Goal: Information Seeking & Learning: Learn about a topic

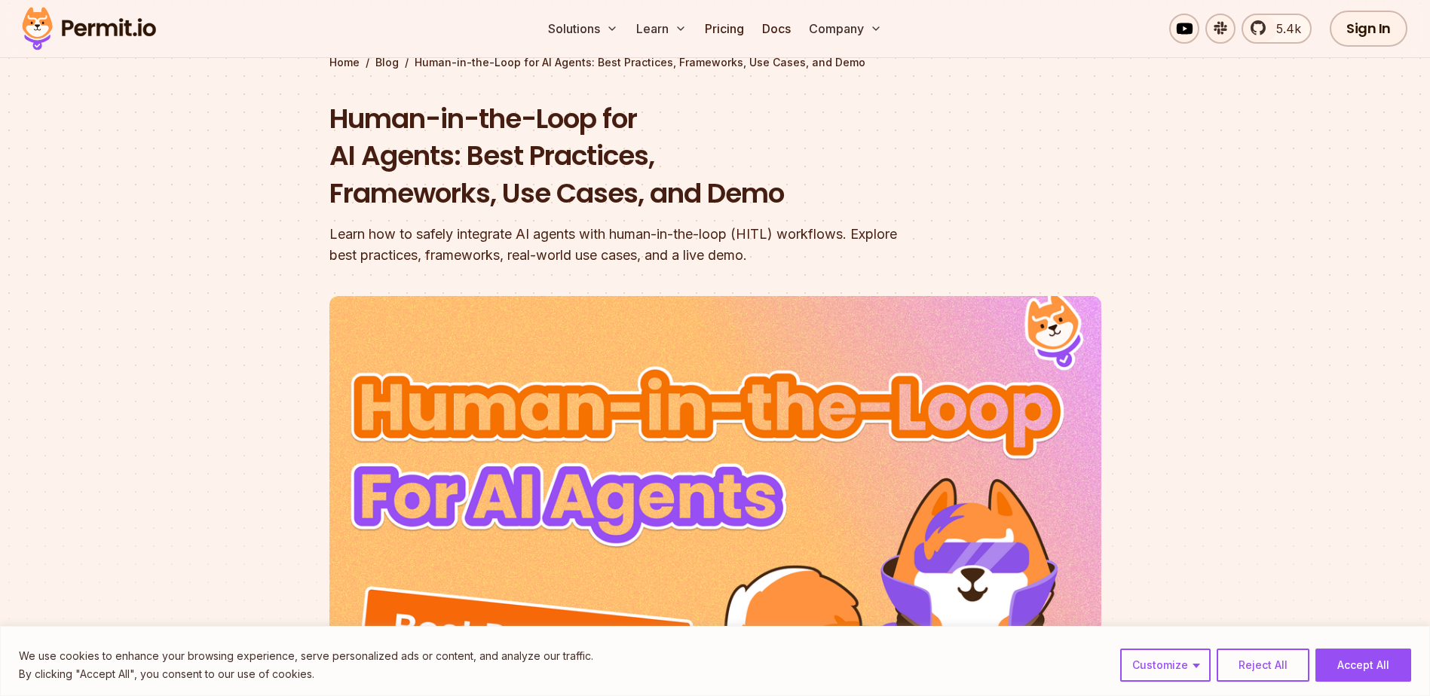
scroll to position [81, 0]
click at [1247, 661] on button "Reject All" at bounding box center [1262, 665] width 93 height 33
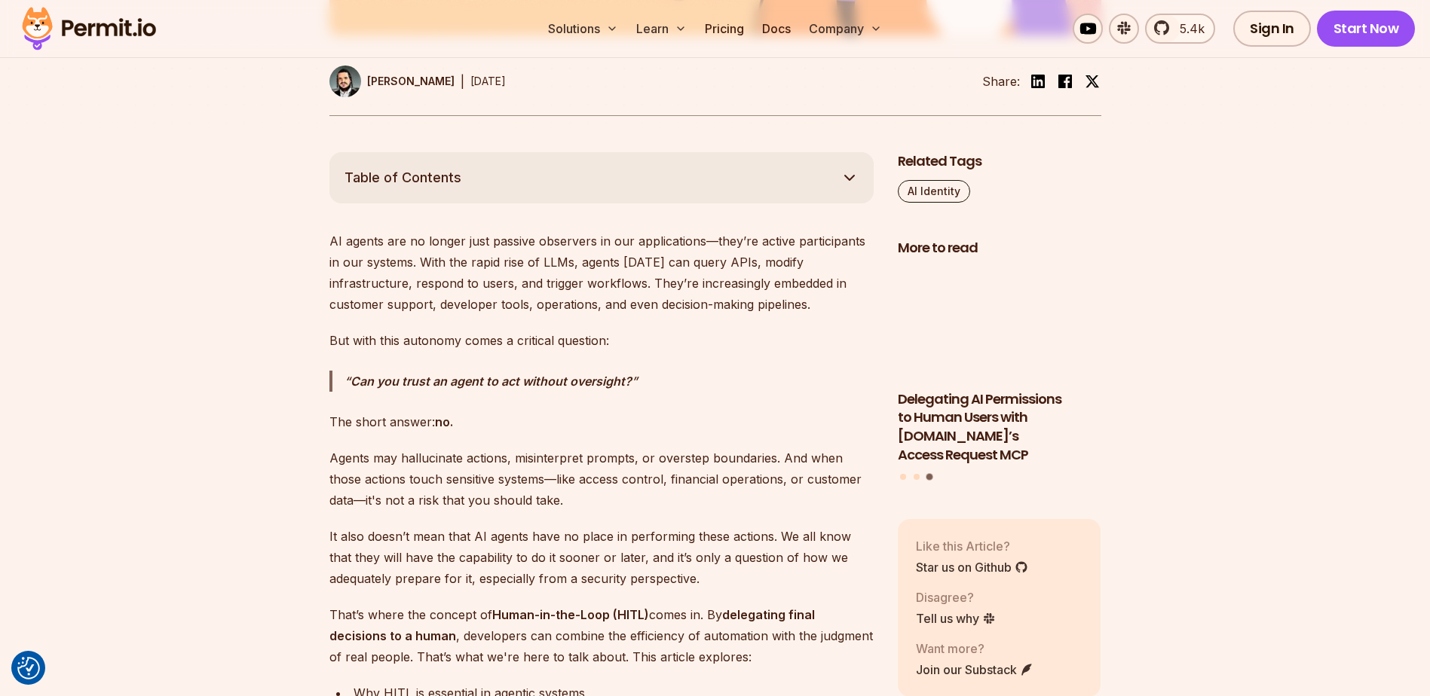
scroll to position [783, 0]
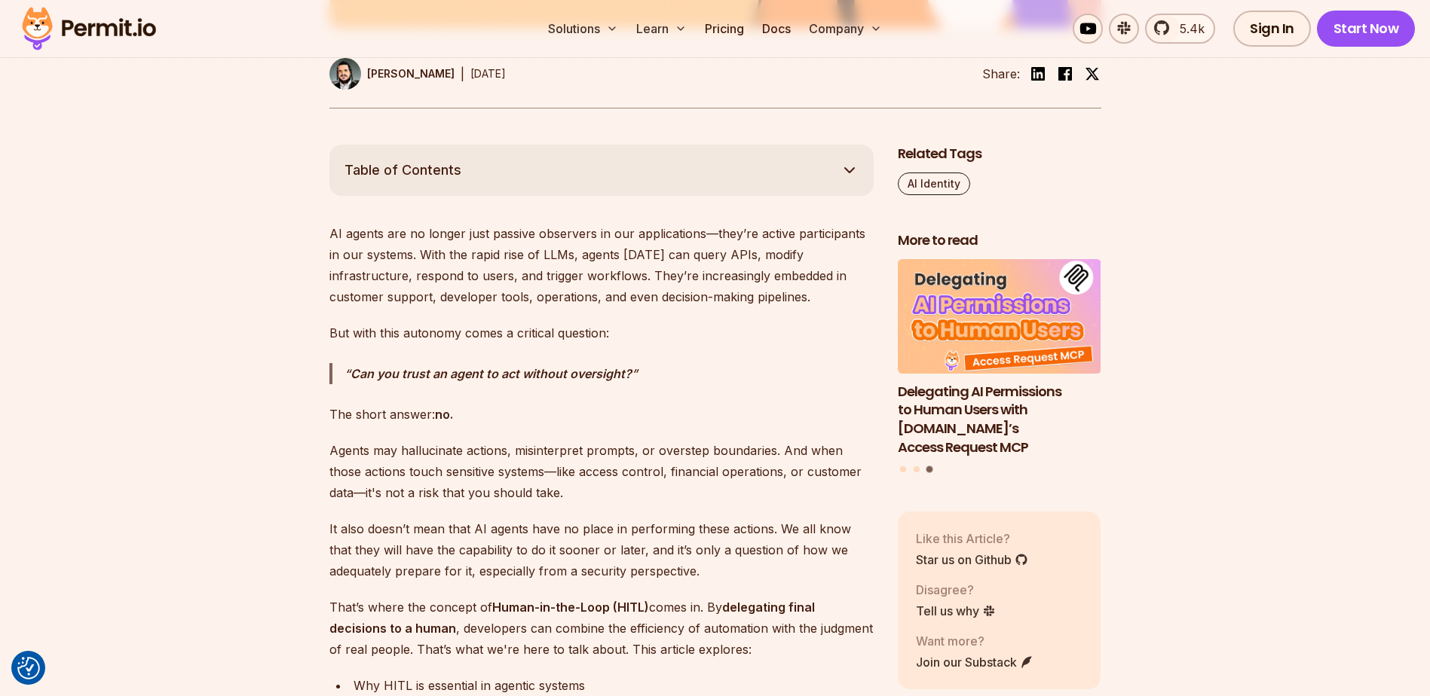
click at [428, 418] on p "The short answer: no." at bounding box center [601, 414] width 544 height 21
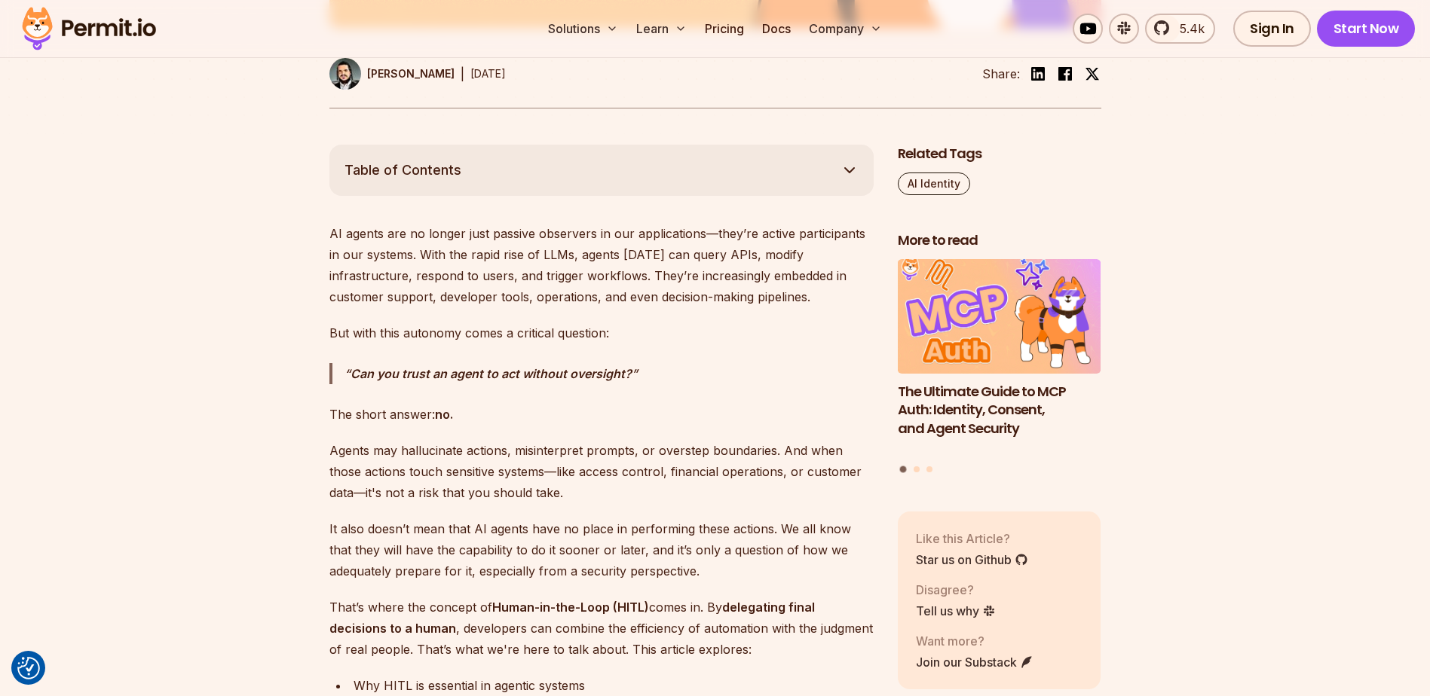
click at [428, 418] on p "The short answer: no." at bounding box center [601, 414] width 544 height 21
drag, startPoint x: 428, startPoint y: 418, endPoint x: 434, endPoint y: 439, distance: 21.2
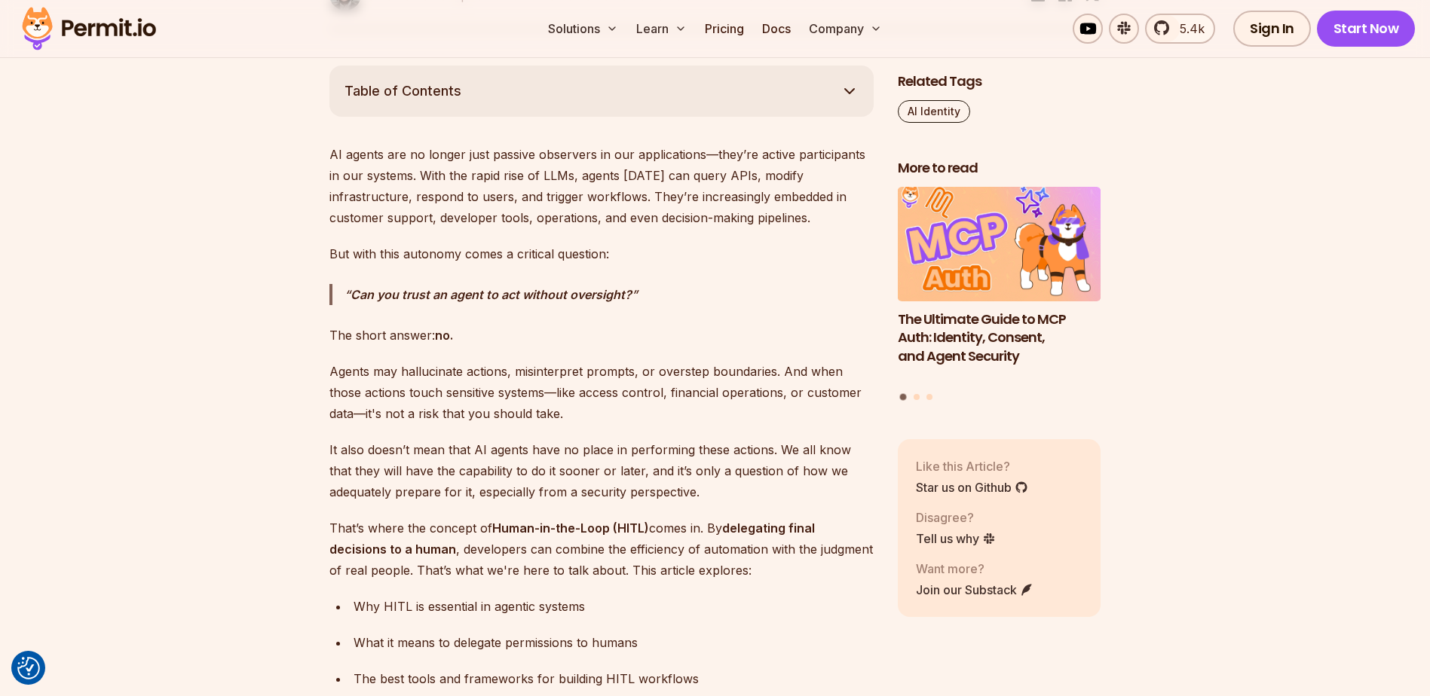
scroll to position [872, 0]
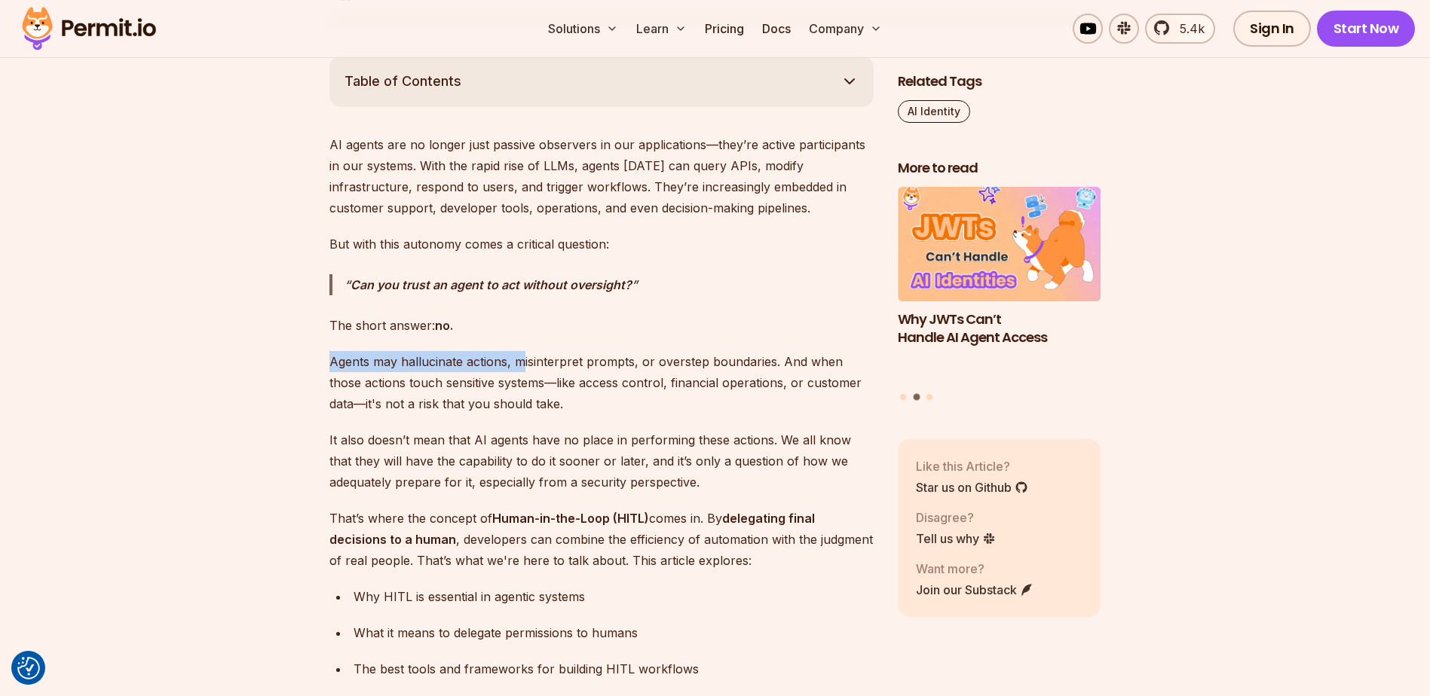
drag, startPoint x: 318, startPoint y: 366, endPoint x: 519, endPoint y: 368, distance: 200.5
click at [519, 368] on p "Agents may hallucinate actions, misinterpret prompts, or overstep boundaries. A…" at bounding box center [601, 382] width 544 height 63
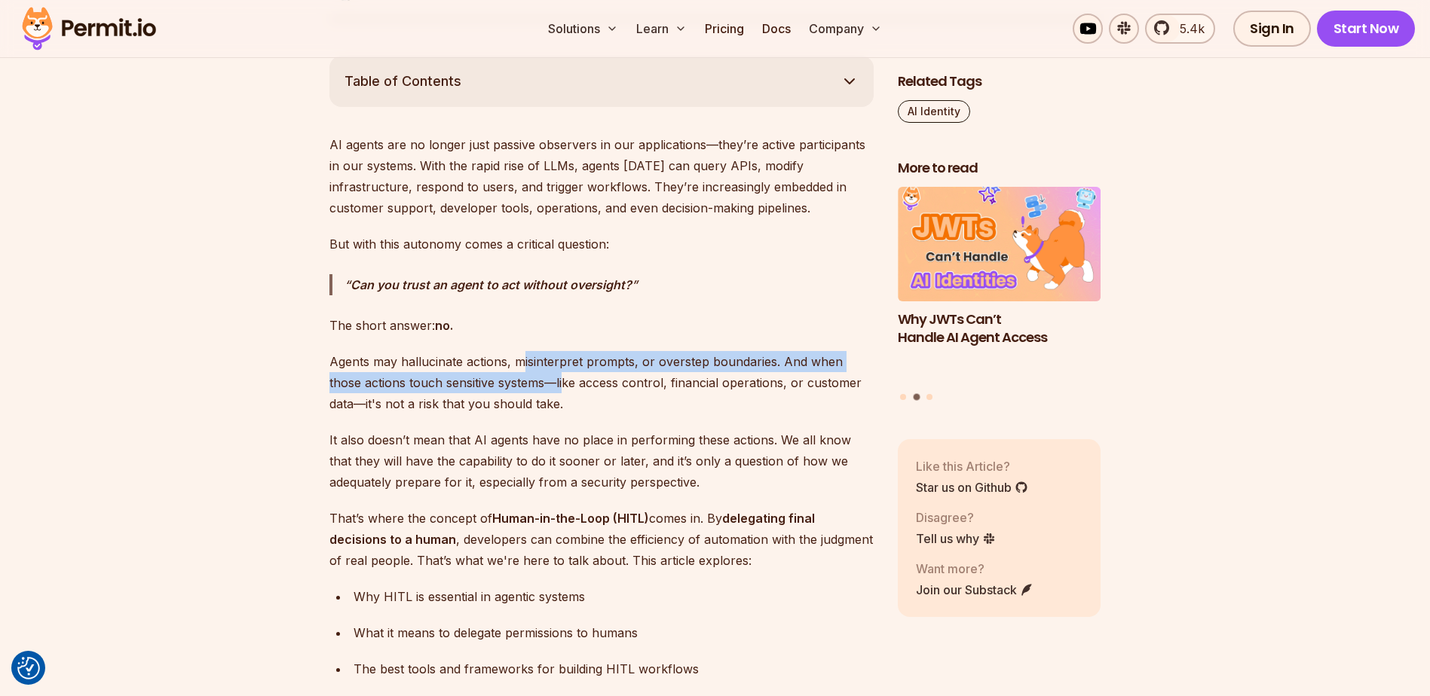
drag, startPoint x: 519, startPoint y: 368, endPoint x: 531, endPoint y: 380, distance: 17.1
click at [531, 380] on p "Agents may hallucinate actions, misinterpret prompts, or overstep boundaries. A…" at bounding box center [601, 382] width 544 height 63
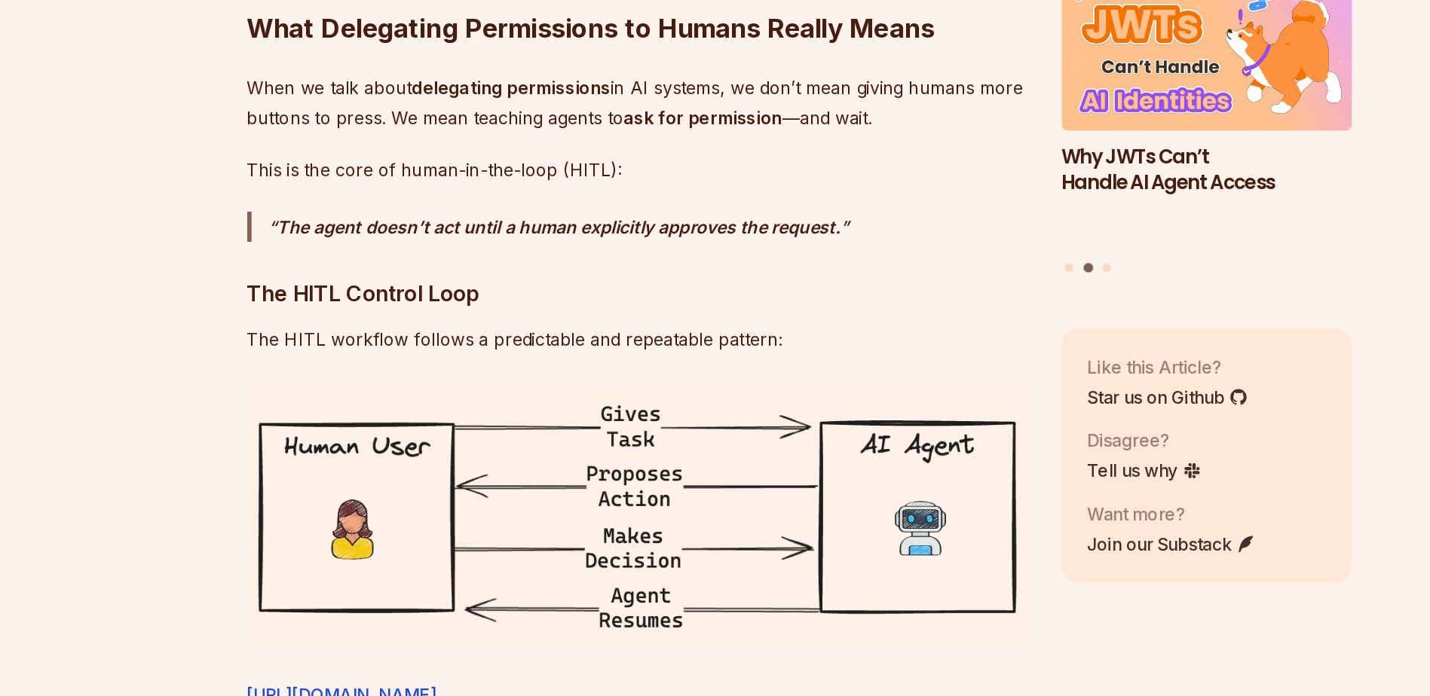
scroll to position [2162, 0]
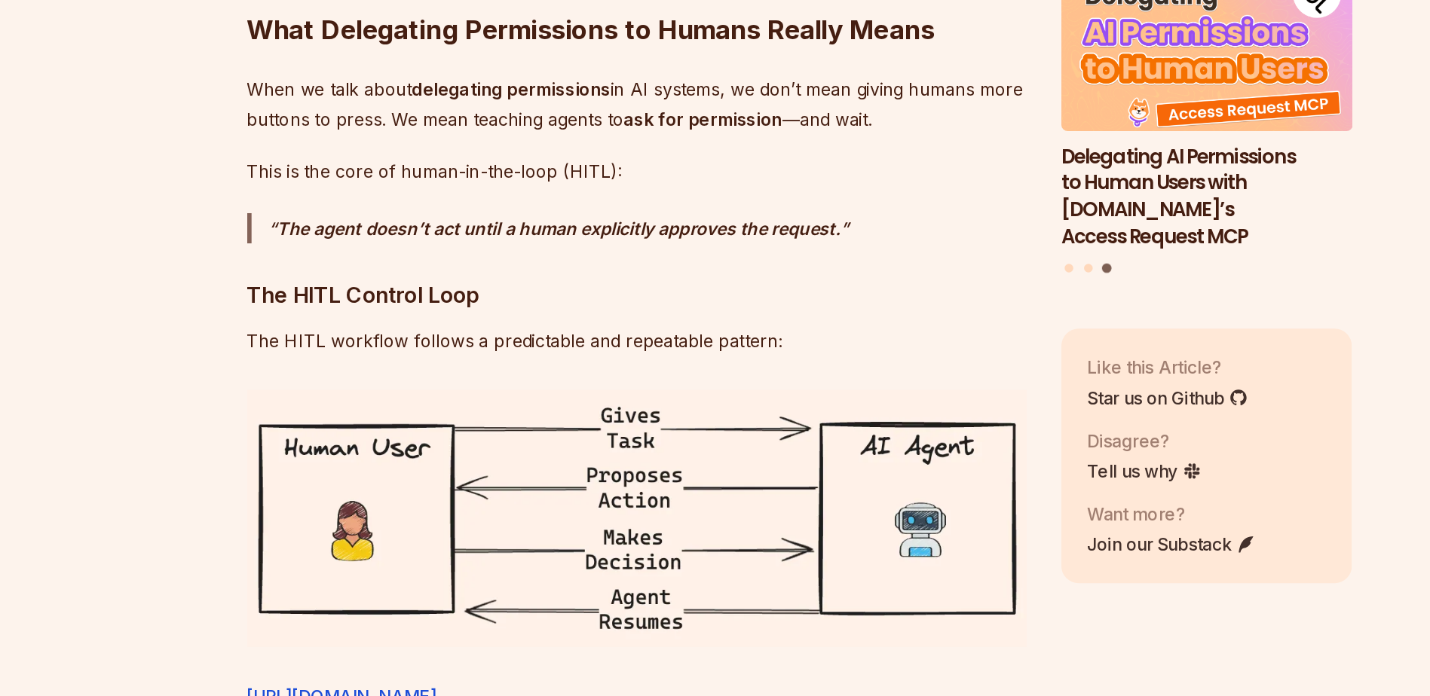
drag, startPoint x: 543, startPoint y: 638, endPoint x: 494, endPoint y: 460, distance: 184.3
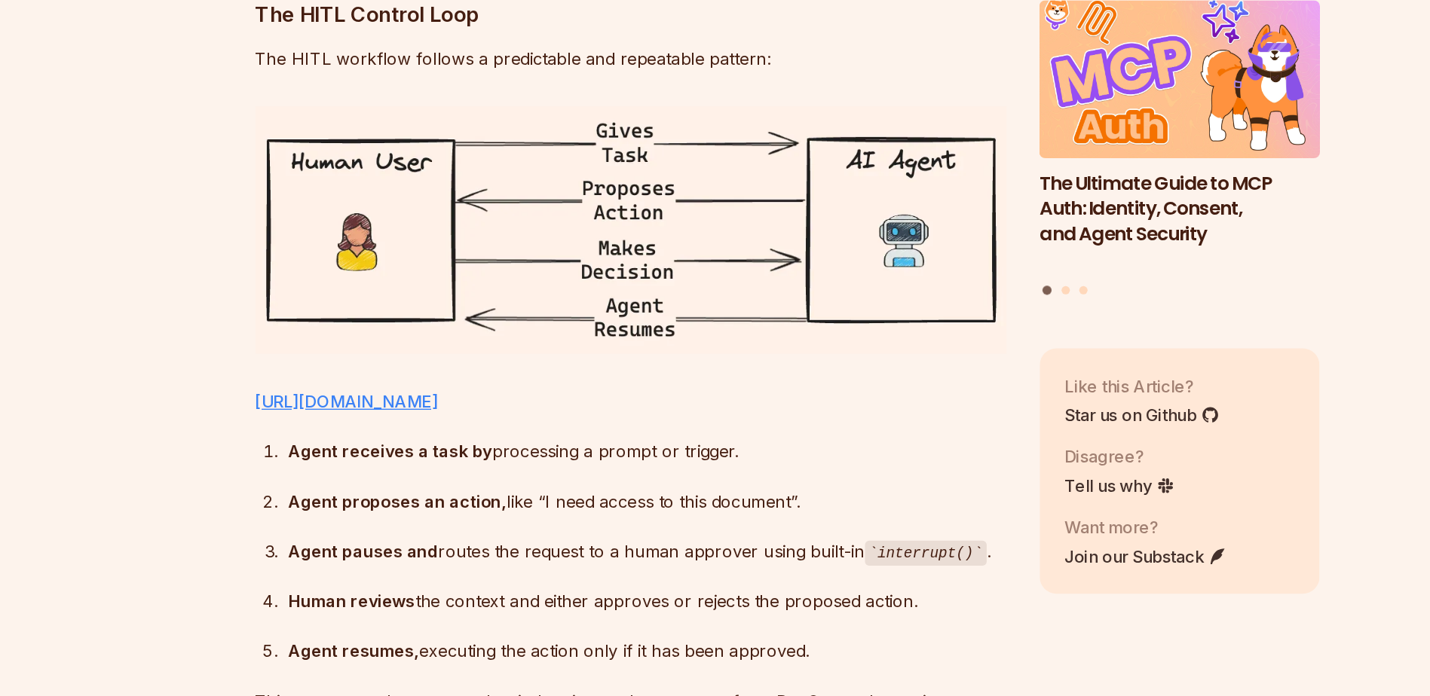
scroll to position [2443, 0]
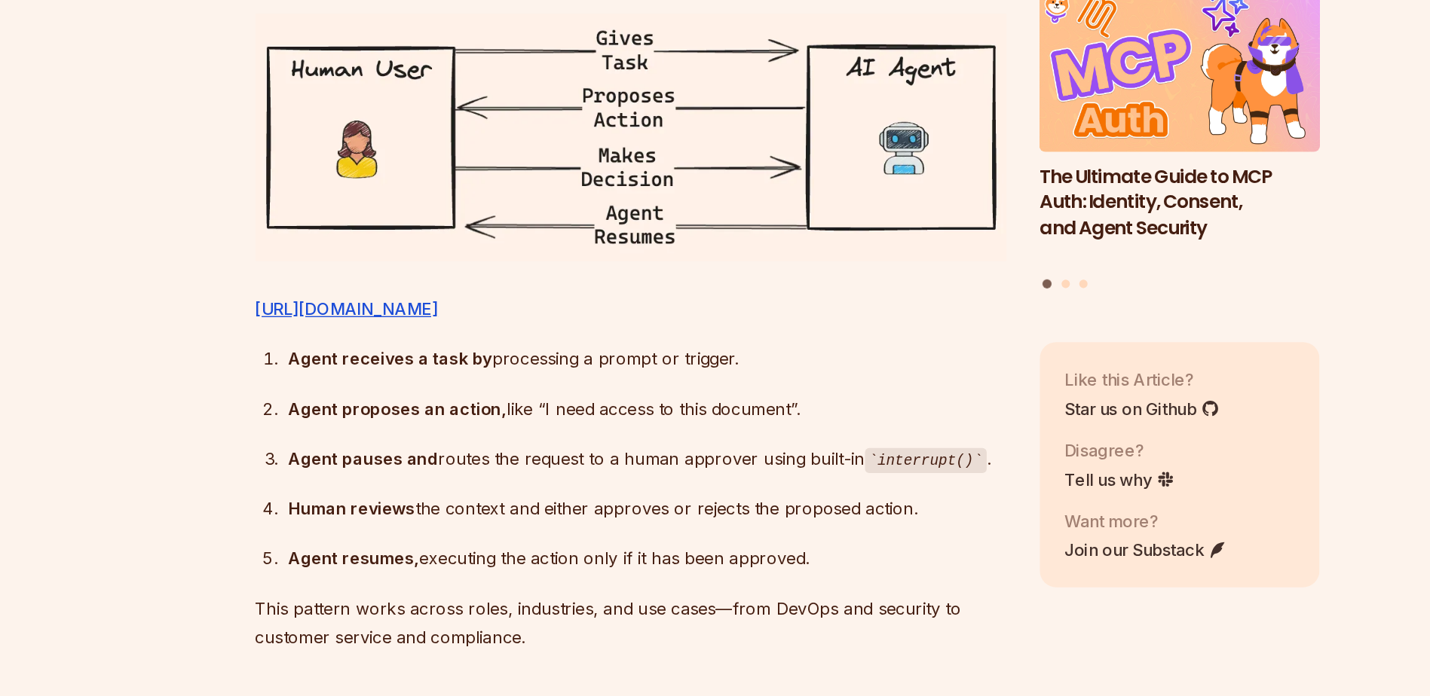
click at [519, 510] on ol "Agent receives a task by processing a prompt or trigger. Agent proposes an acti…" at bounding box center [601, 524] width 544 height 167
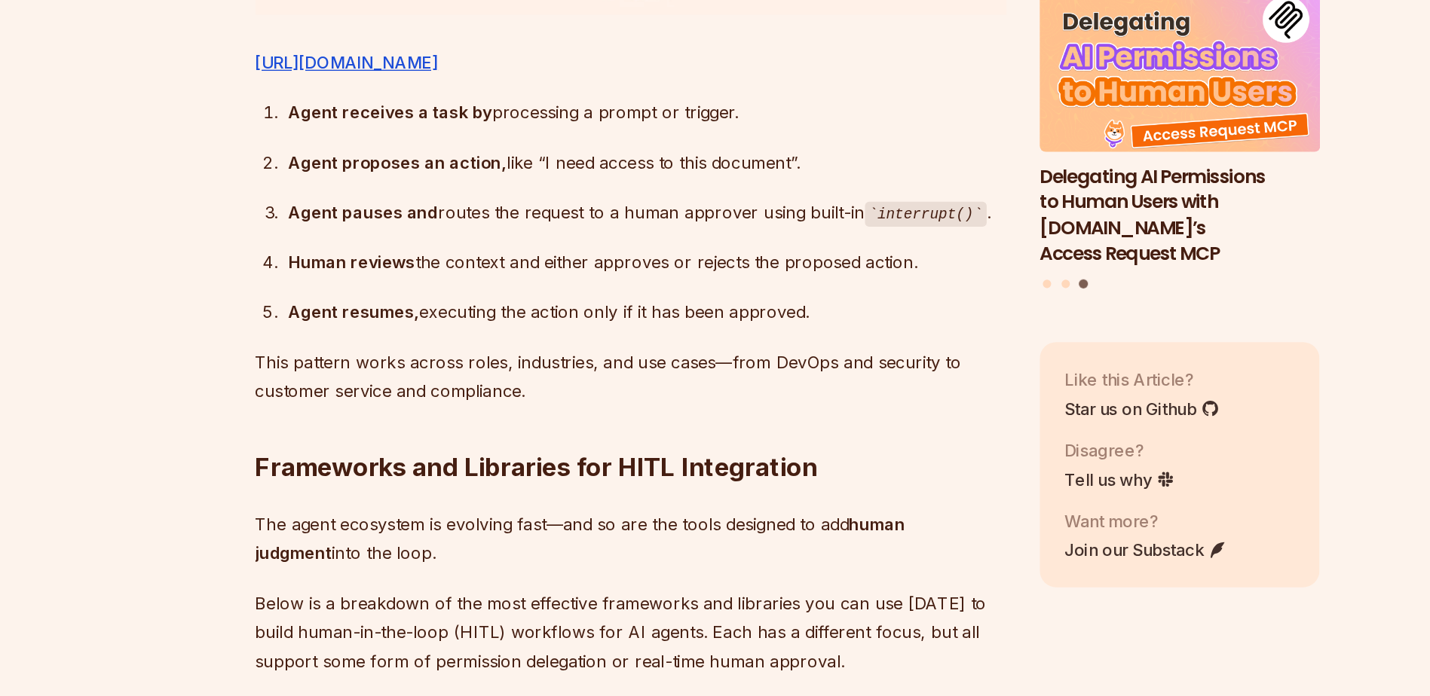
scroll to position [2622, 0]
click at [477, 540] on h2 "Frameworks and Libraries for HITL Integration" at bounding box center [601, 500] width 544 height 84
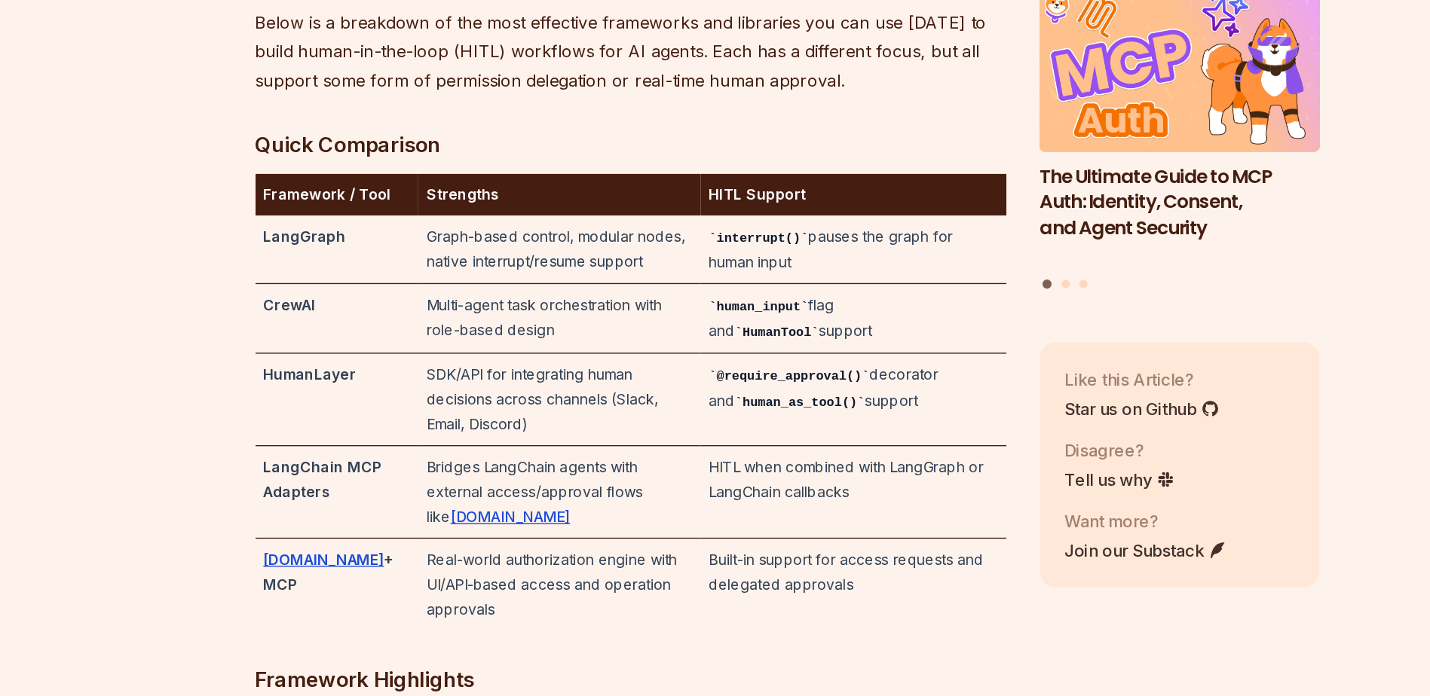
scroll to position [3044, 0]
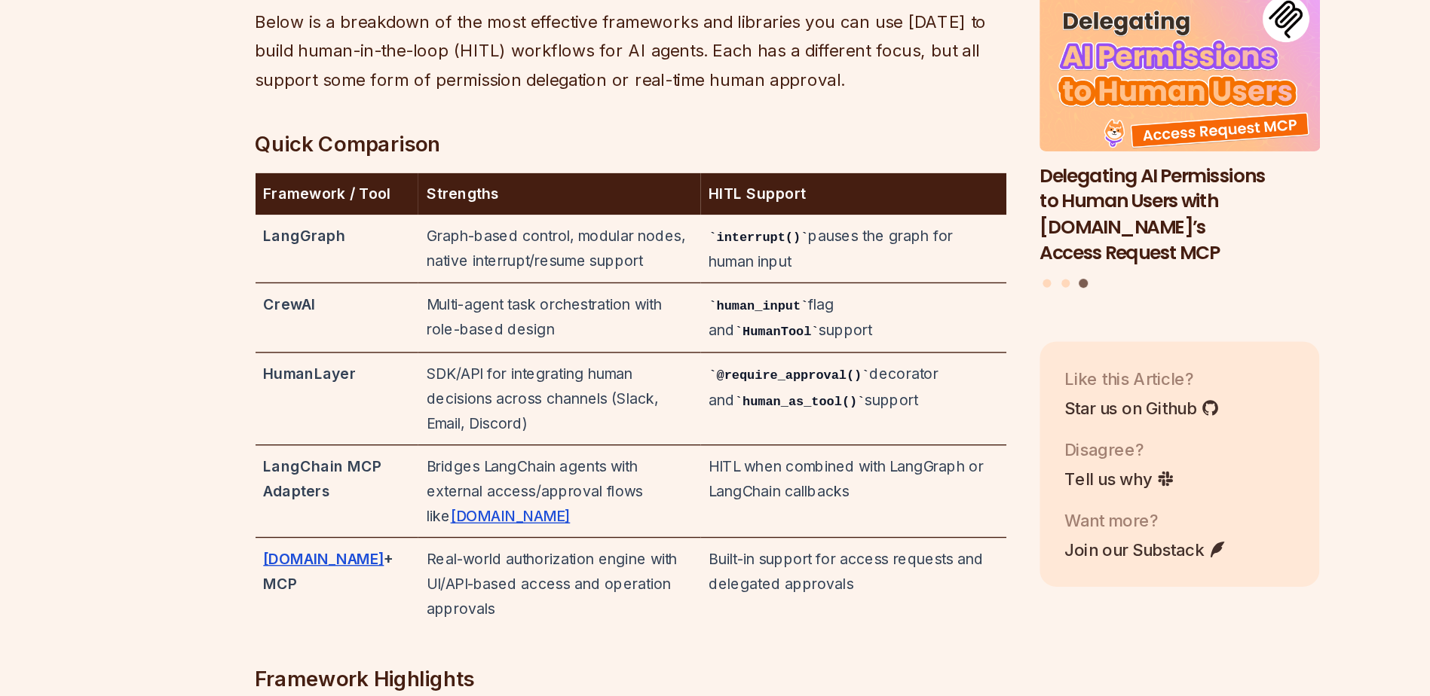
click at [447, 504] on td "SDK/API for integrating human decisions across channels (Slack, Email, Discord)" at bounding box center [549, 480] width 204 height 67
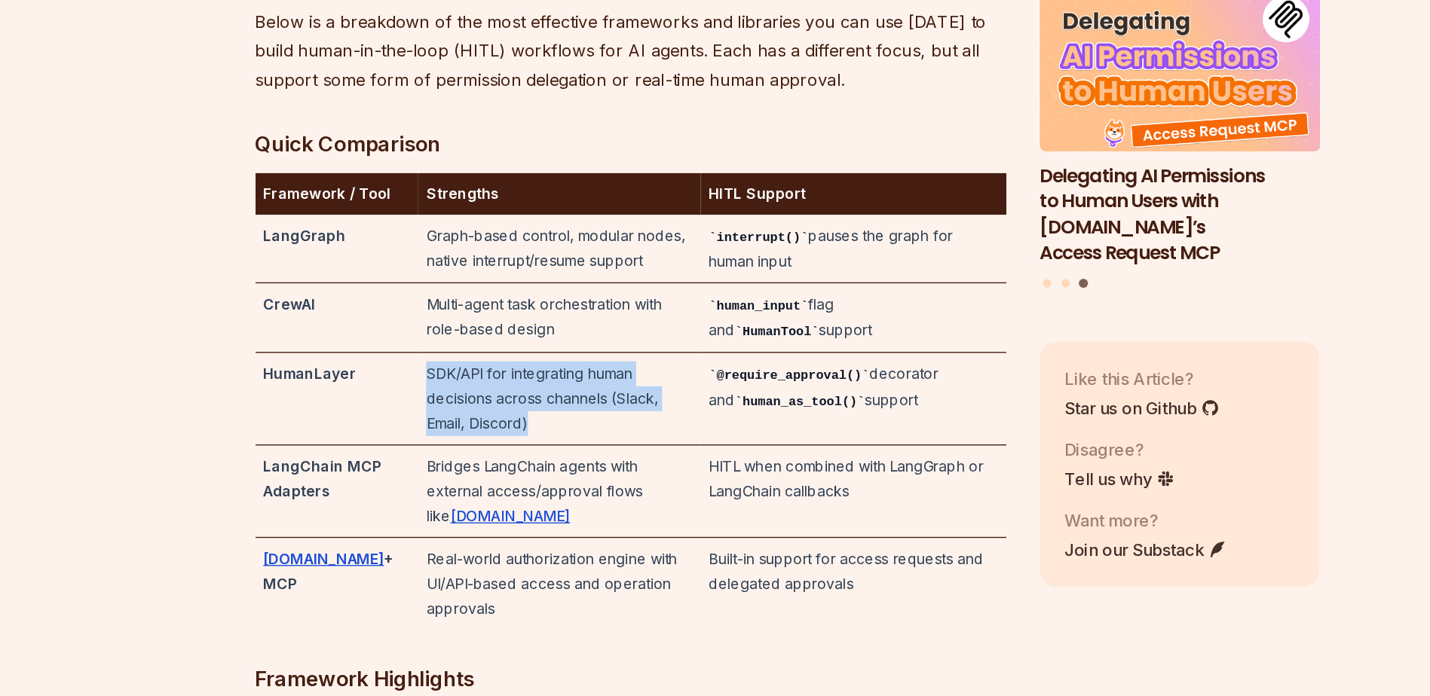
click at [447, 504] on td "SDK/API for integrating human decisions across channels (Slack, Email, Discord)" at bounding box center [549, 480] width 204 height 67
drag, startPoint x: 439, startPoint y: 504, endPoint x: 437, endPoint y: 532, distance: 28.0
click at [447, 514] on td "SDK/API for integrating human decisions across channels (Slack, Email, Discord)" at bounding box center [549, 480] width 204 height 67
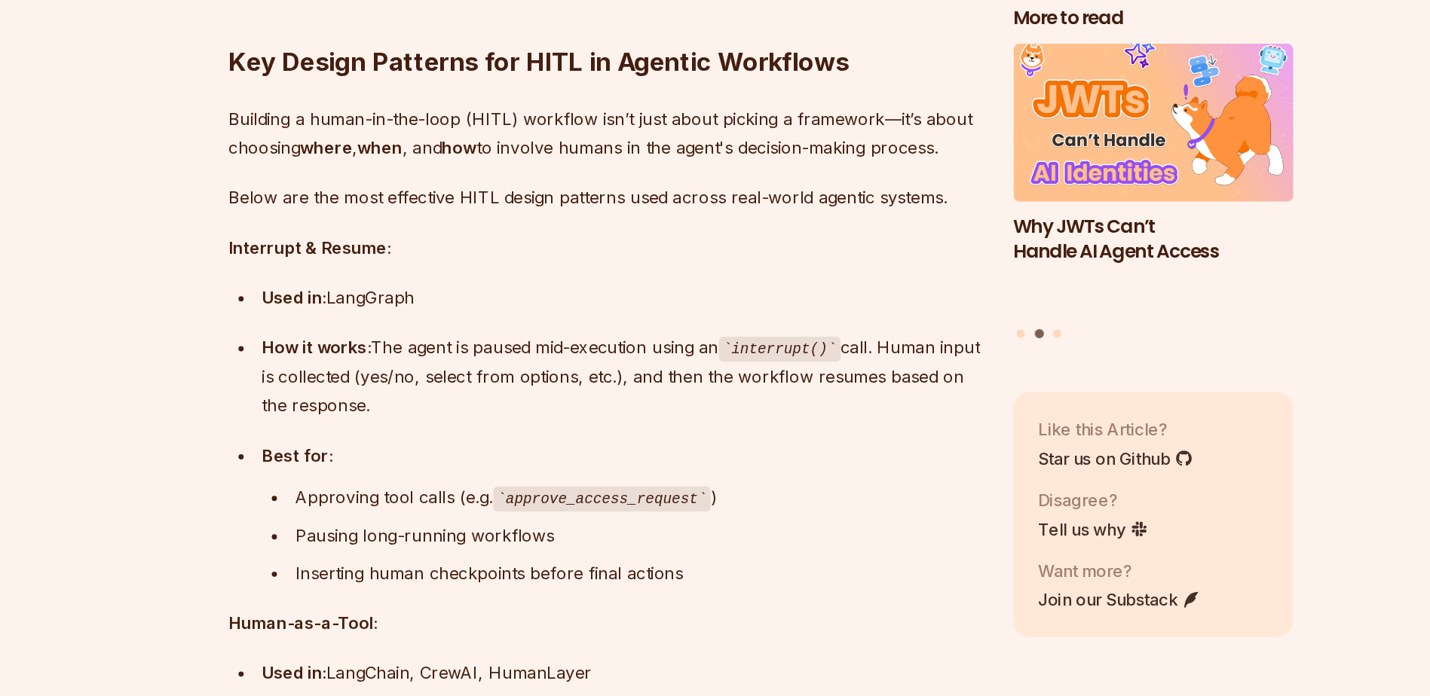
scroll to position [4902, 0]
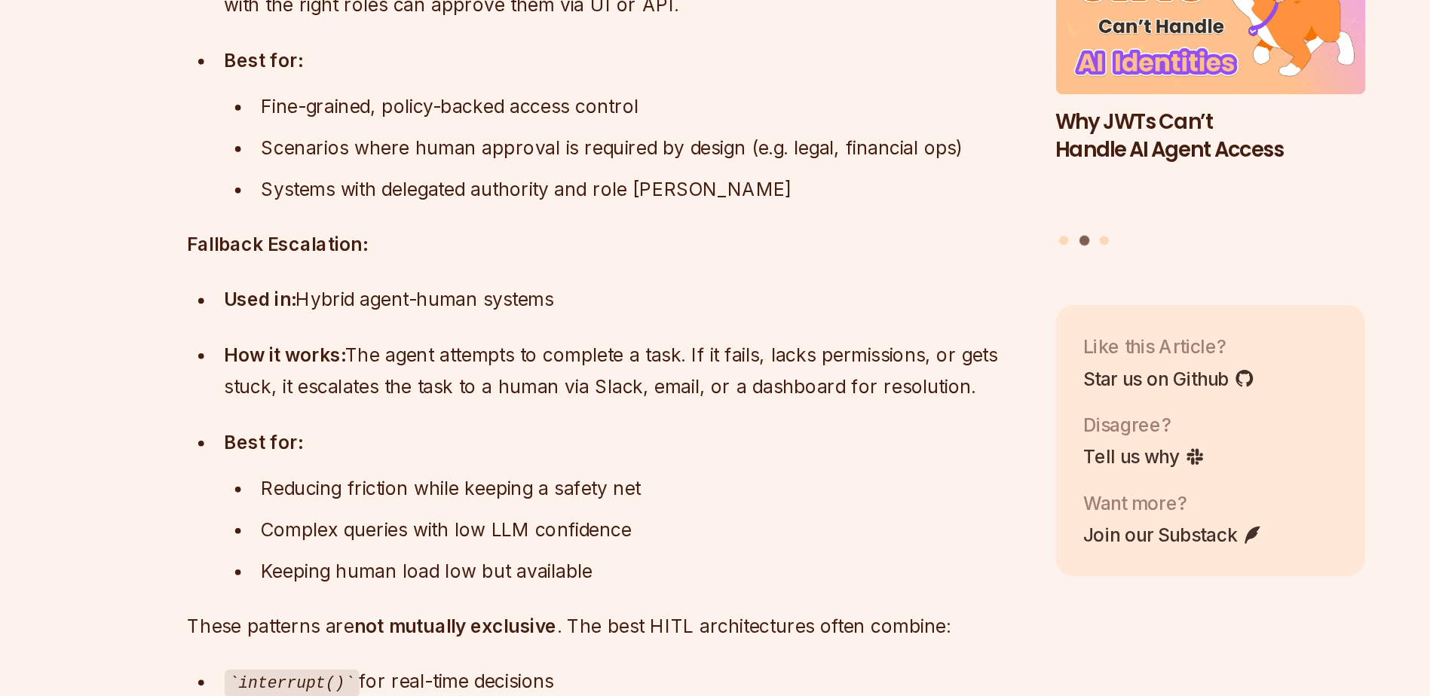
scroll to position [5632, 0]
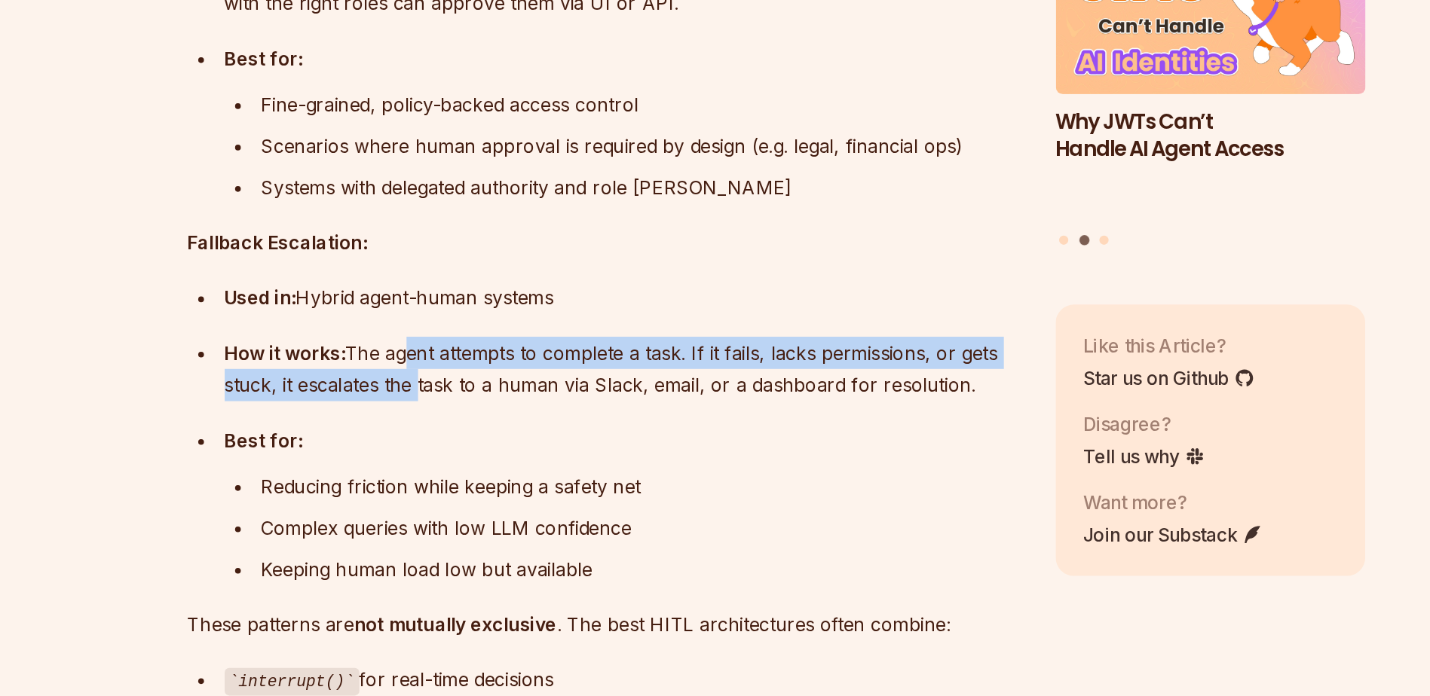
drag, startPoint x: 474, startPoint y: 475, endPoint x: 471, endPoint y: 466, distance: 9.5
click at [471, 466] on div "How it works: The agent attempts to complete a task. If it fails, lacks permiss…" at bounding box center [613, 482] width 520 height 42
drag, startPoint x: 471, startPoint y: 466, endPoint x: 468, endPoint y: 475, distance: 9.5
click at [468, 475] on div "How it works: The agent attempts to complete a task. If it fails, lacks permiss…" at bounding box center [613, 482] width 520 height 42
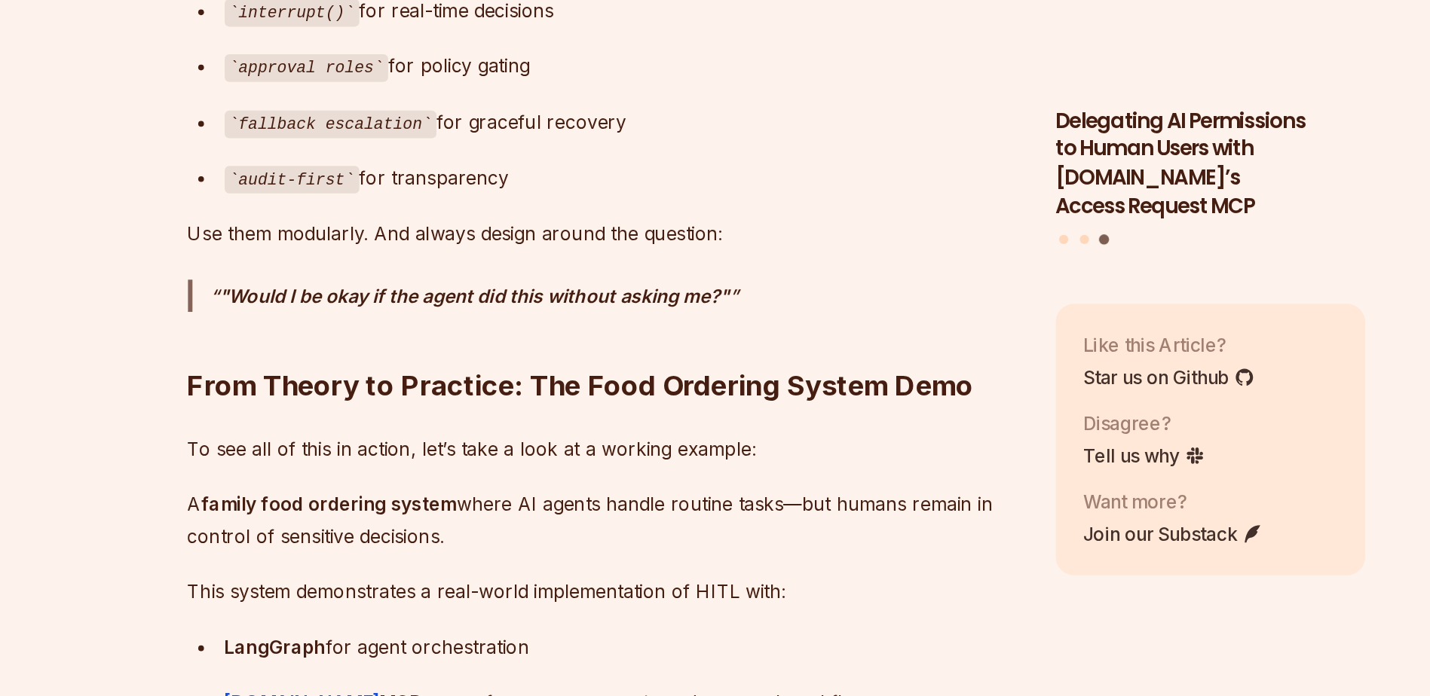
scroll to position [6071, 0]
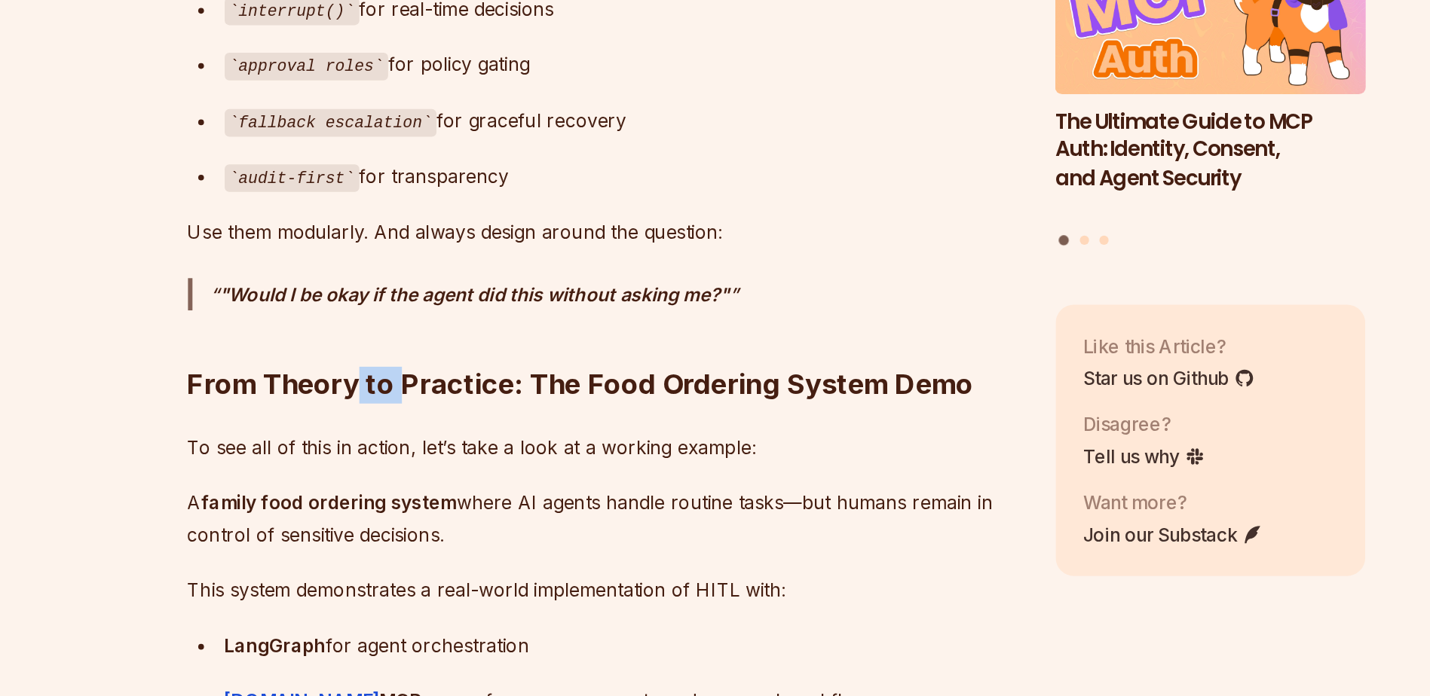
drag, startPoint x: 468, startPoint y: 475, endPoint x: 439, endPoint y: 482, distance: 30.3
click at [439, 482] on h2 "From Theory to Practice: The Food Ordering System Demo" at bounding box center [601, 462] width 544 height 84
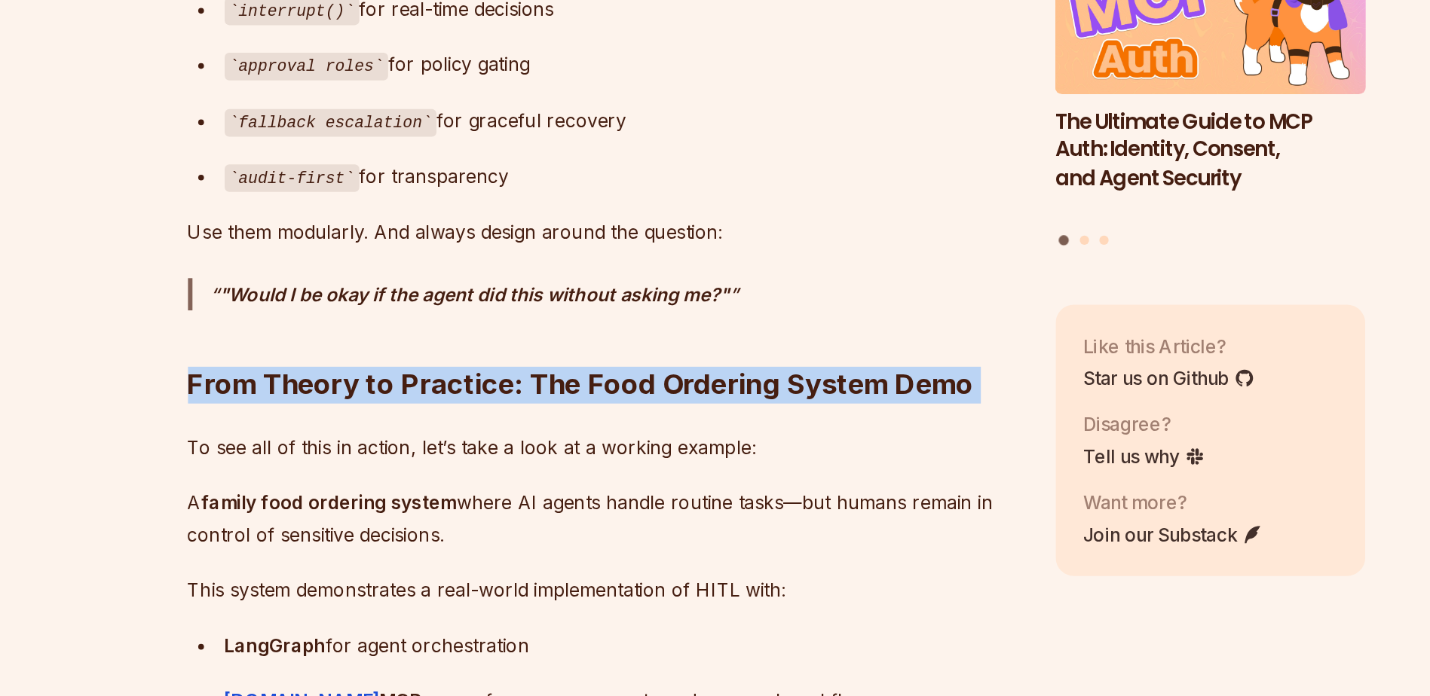
click at [439, 482] on h2 "From Theory to Practice: The Food Ordering System Demo" at bounding box center [601, 462] width 544 height 84
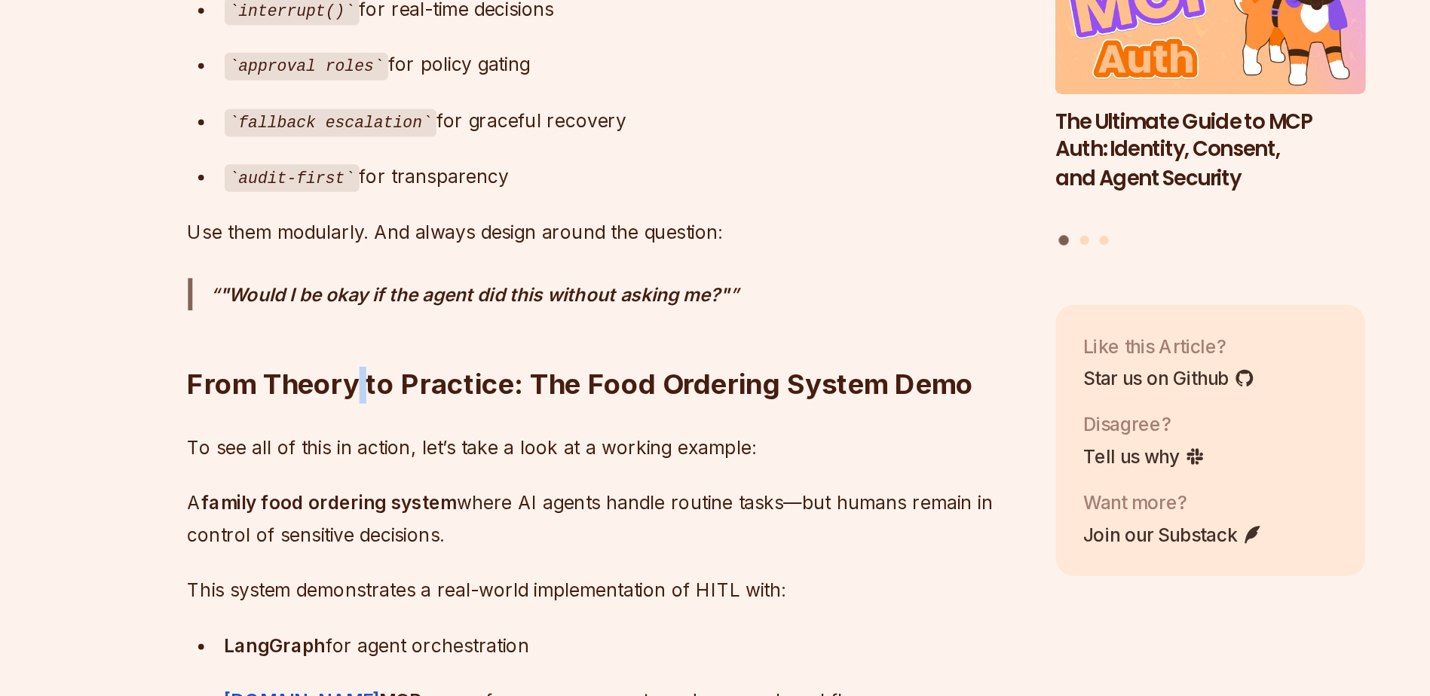
click at [439, 482] on h2 "From Theory to Practice: The Food Ordering System Demo" at bounding box center [601, 462] width 544 height 84
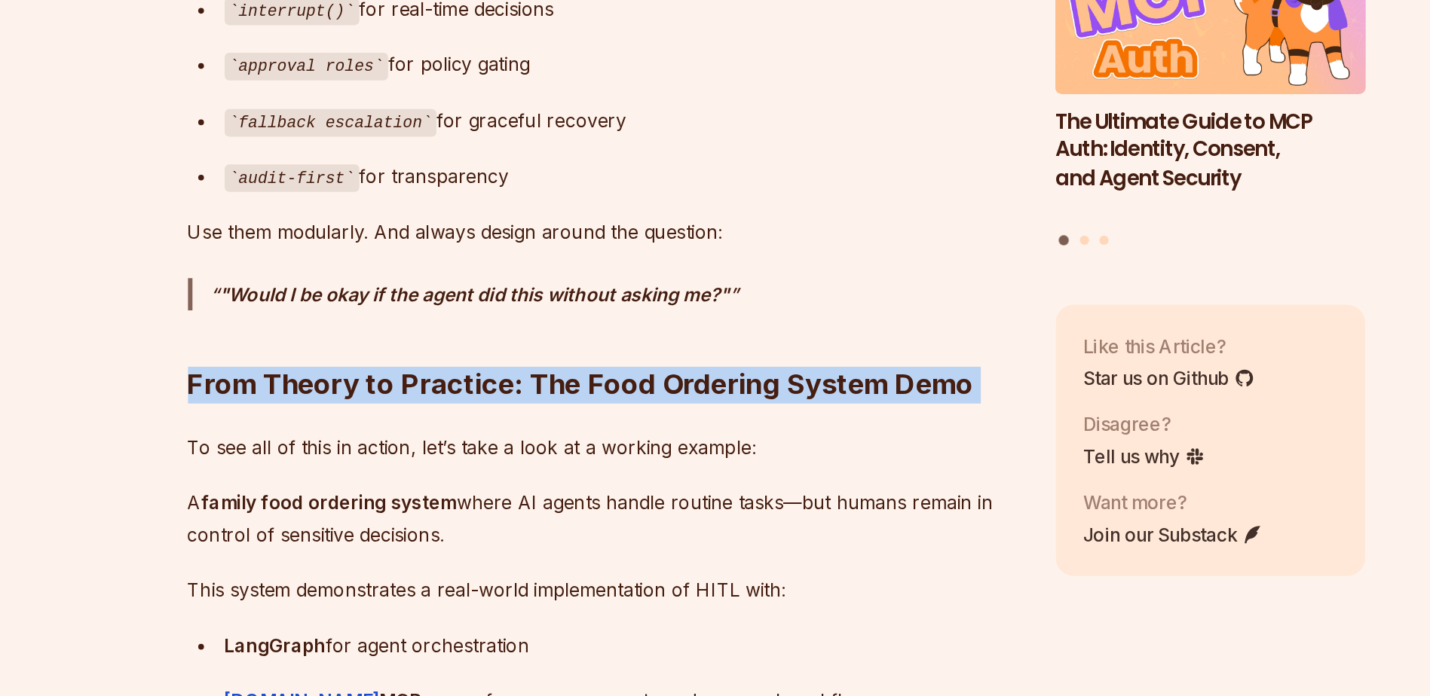
click at [439, 482] on h2 "From Theory to Practice: The Food Ordering System Demo" at bounding box center [601, 462] width 544 height 84
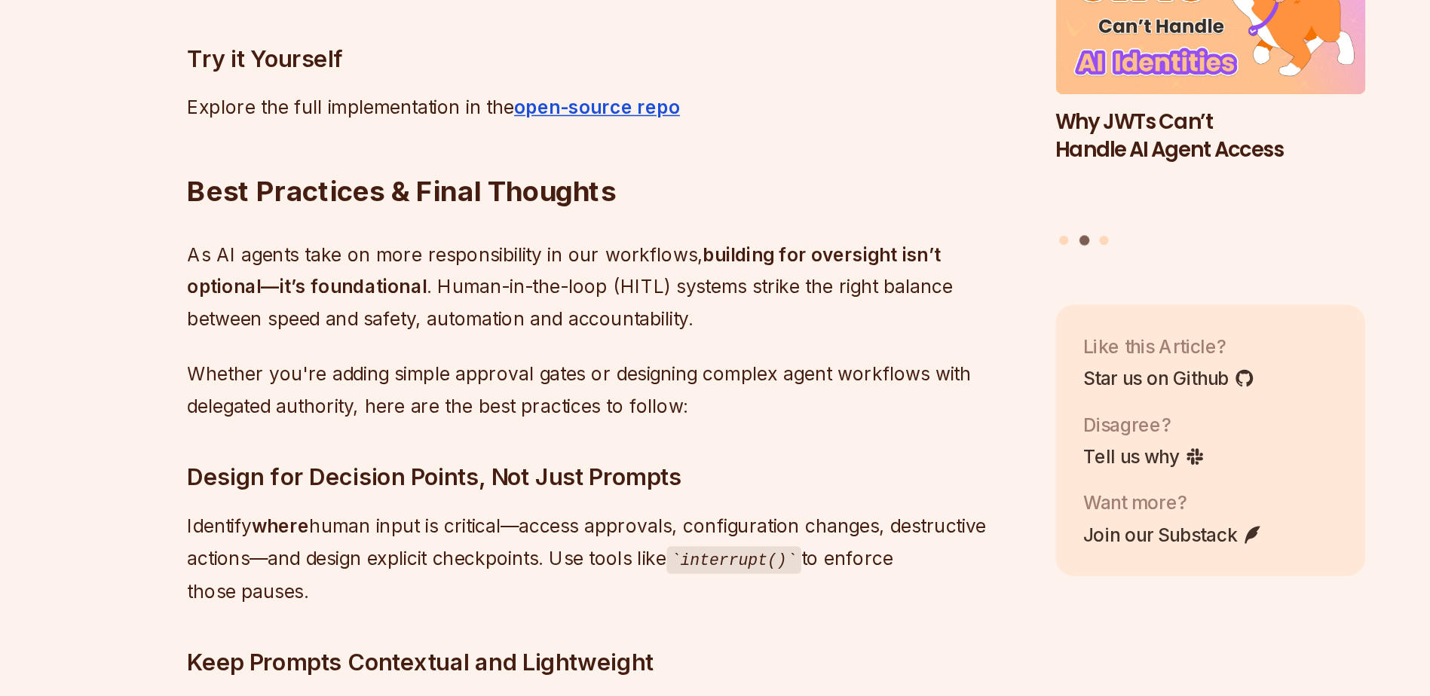
scroll to position [7233, 0]
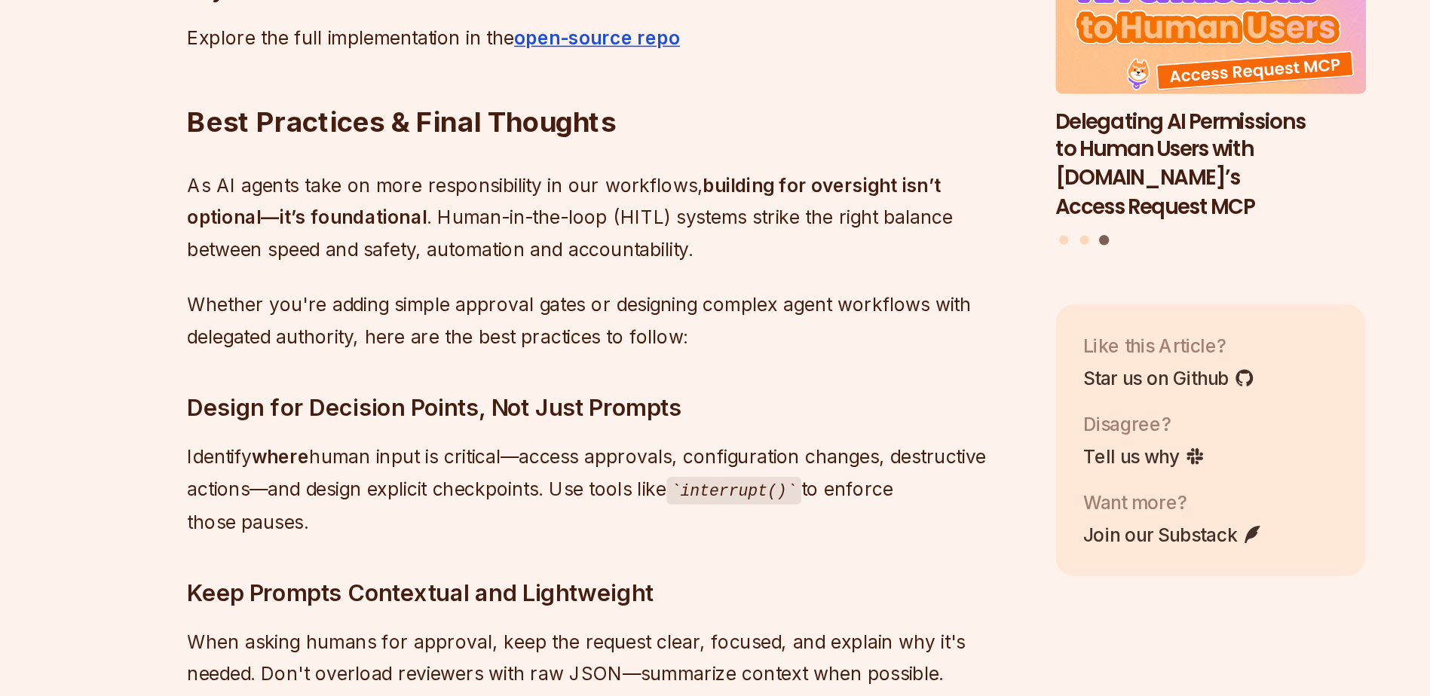
click at [412, 495] on h3 "Design for Decision Points, Not Just Prompts" at bounding box center [601, 507] width 544 height 24
click at [417, 429] on p "Whether you're adding simple approval gates or designing complex agent workflow…" at bounding box center [601, 450] width 544 height 42
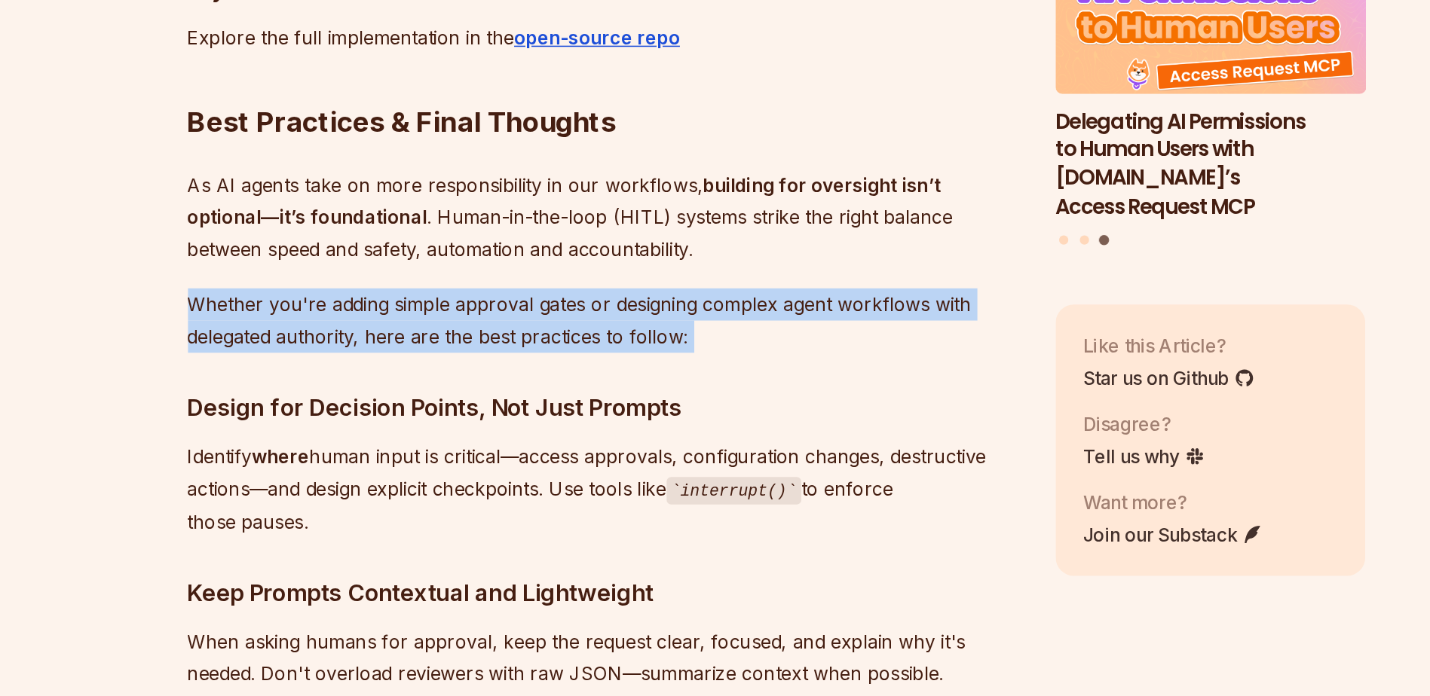
click at [417, 429] on p "Whether you're adding simple approval gates or designing complex agent workflow…" at bounding box center [601, 450] width 544 height 42
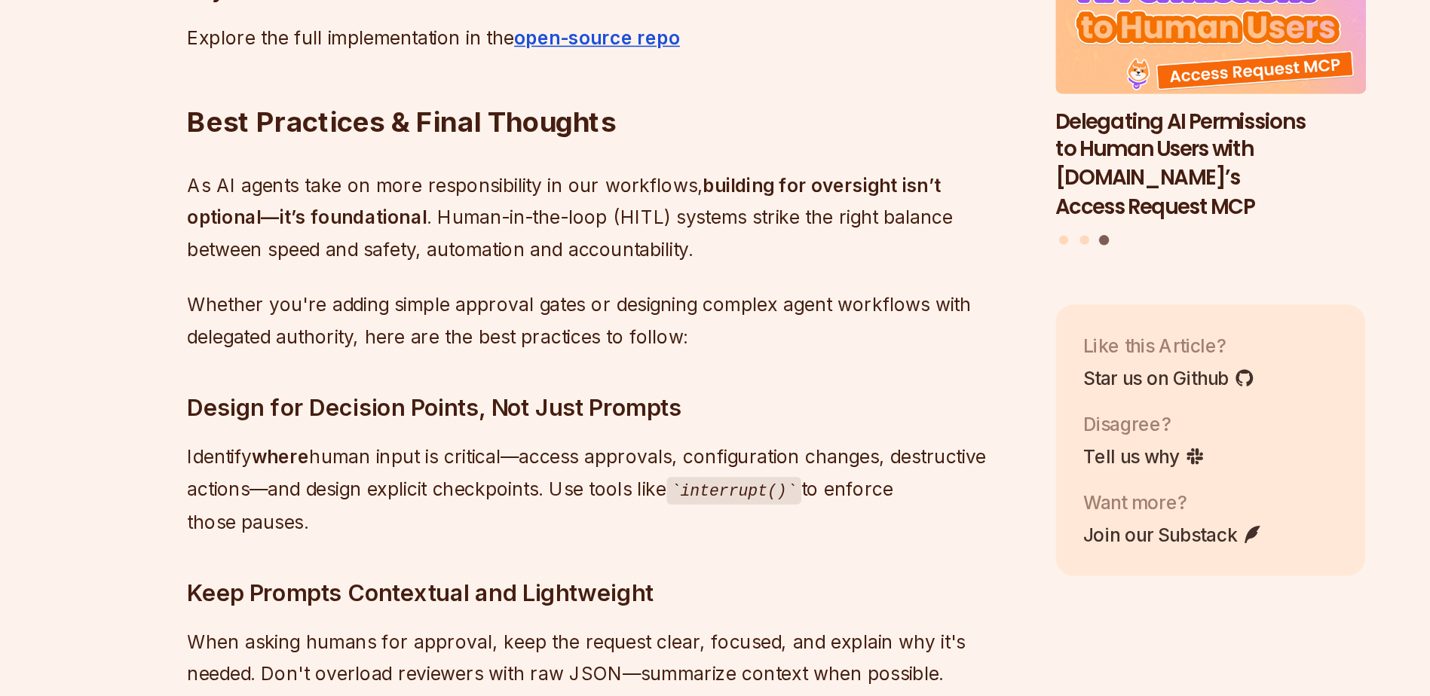
drag, startPoint x: 417, startPoint y: 428, endPoint x: 455, endPoint y: 512, distance: 92.1
click at [455, 528] on p "Identify where human input is critical—access approvals, configuration changes,…" at bounding box center [601, 560] width 544 height 64
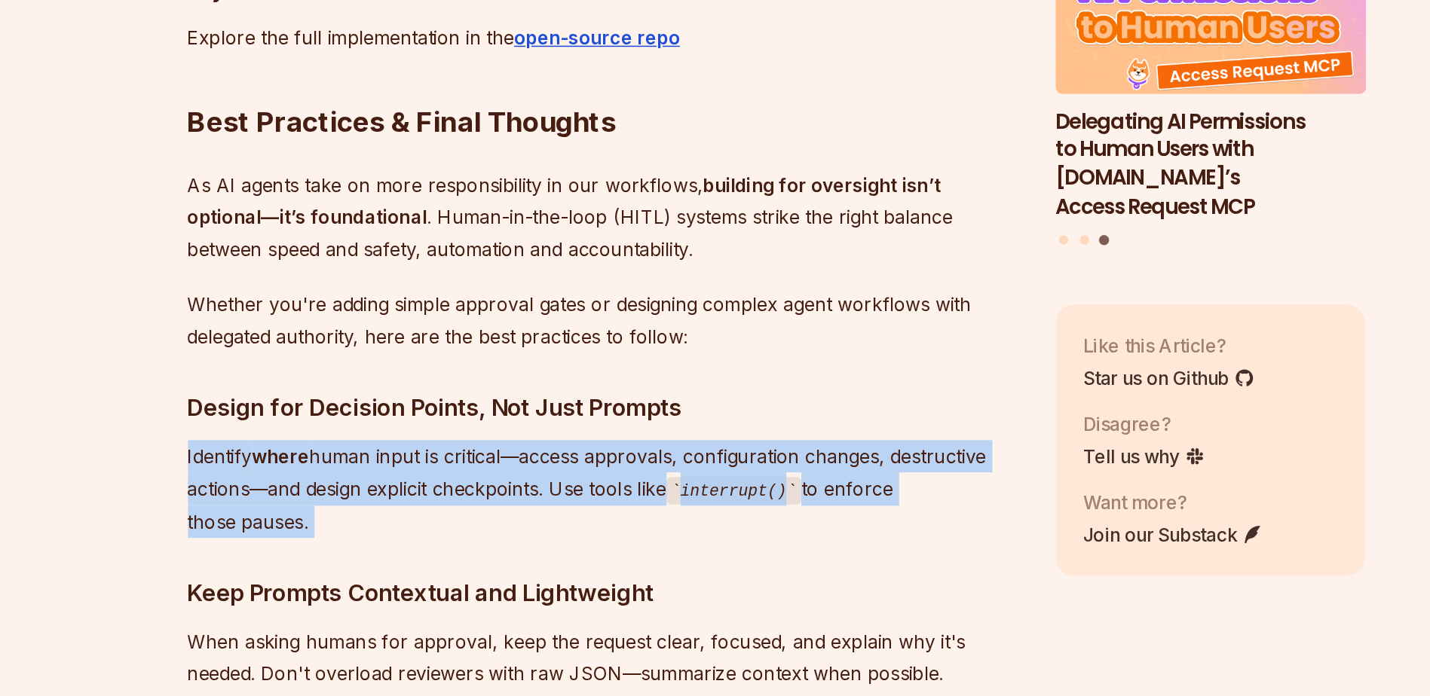
click at [455, 528] on p "Identify where human input is critical—access approvals, configuration changes,…" at bounding box center [601, 560] width 544 height 64
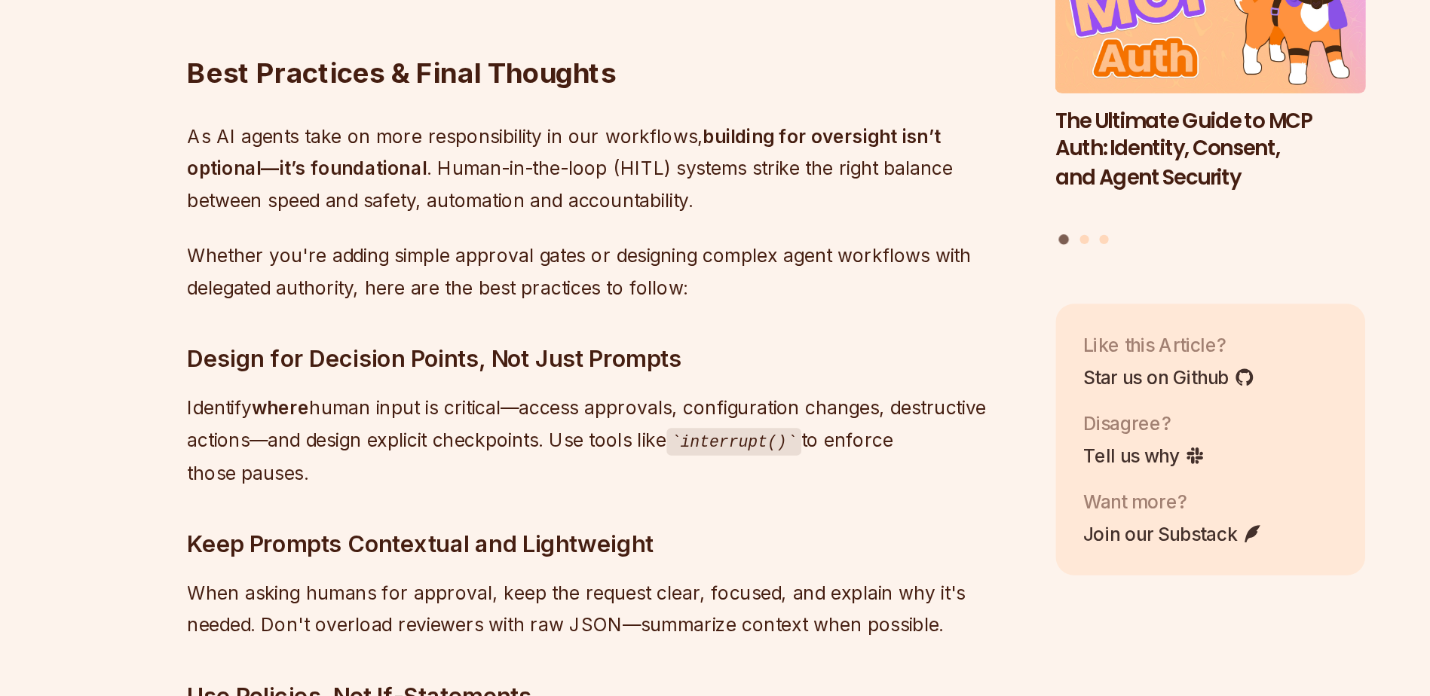
scroll to position [7321, 0]
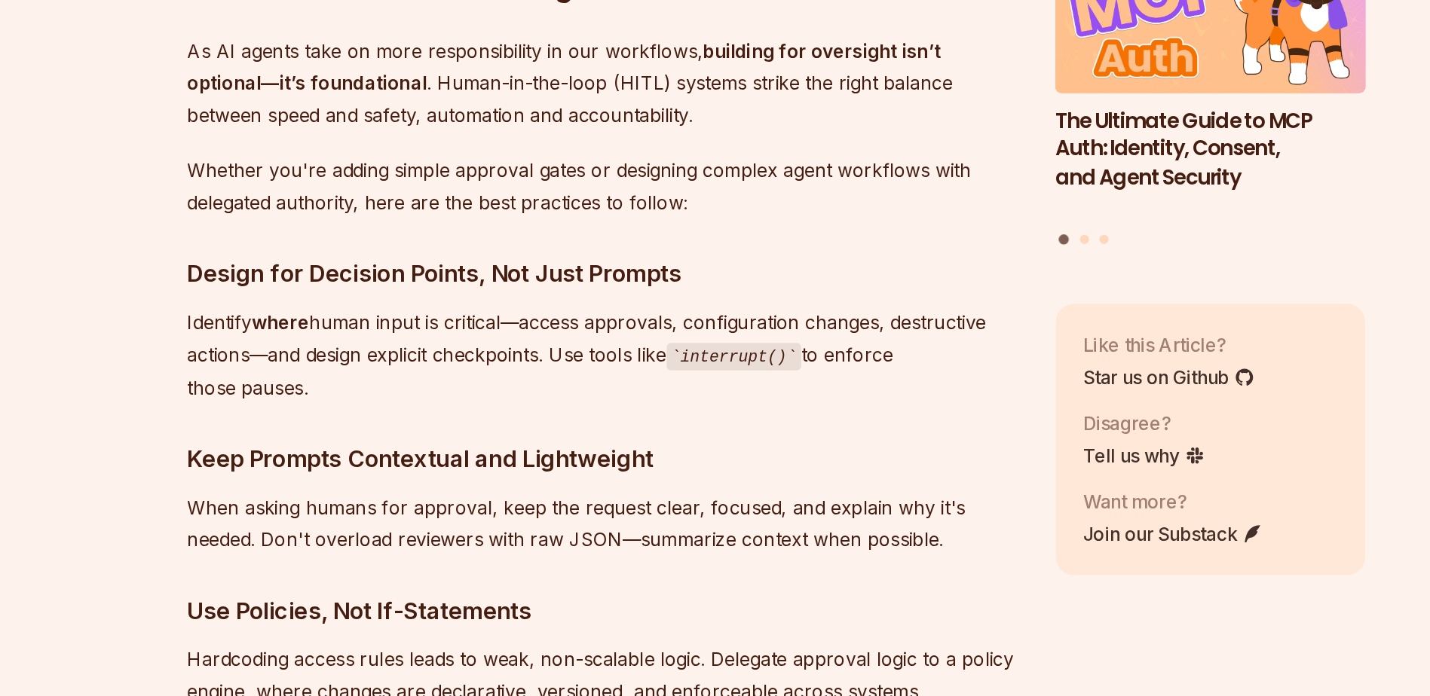
click at [455, 528] on h3 "Keep Prompts Contextual and Lightweight" at bounding box center [601, 540] width 544 height 24
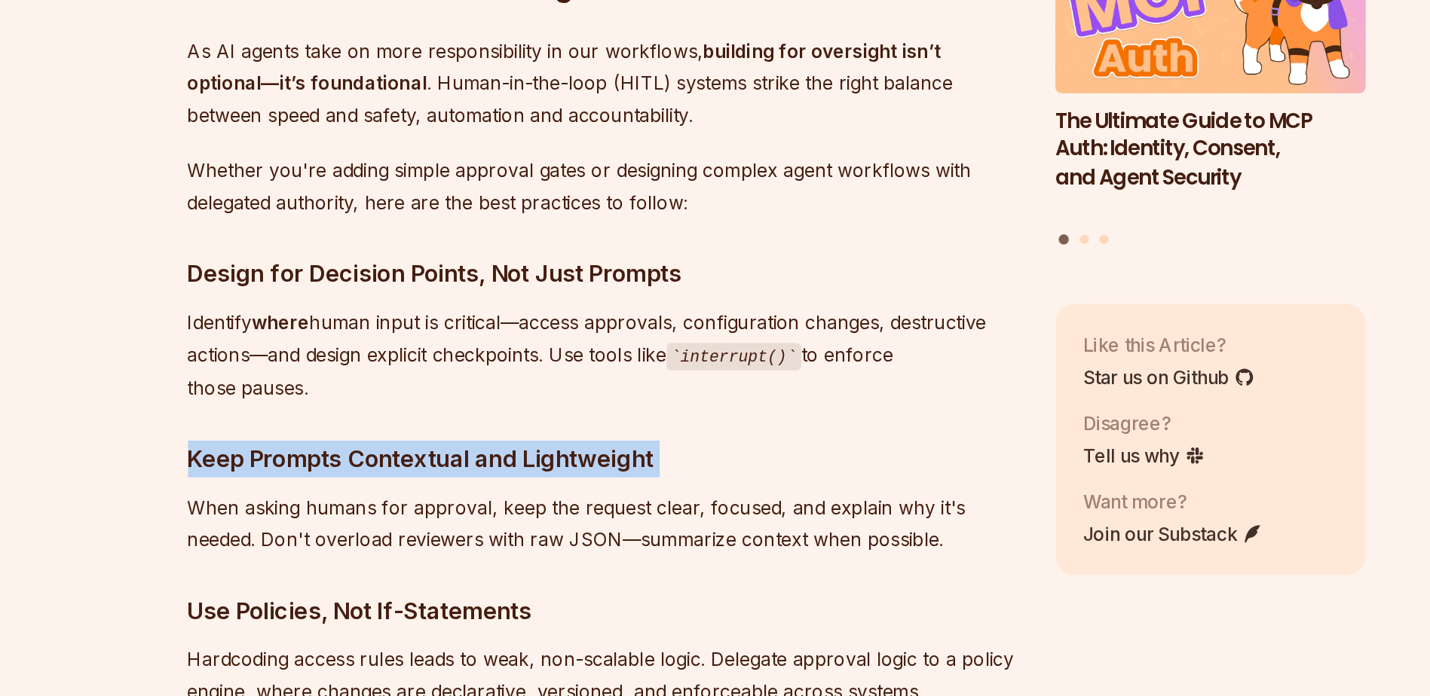
click at [455, 528] on h3 "Keep Prompts Contextual and Lightweight" at bounding box center [601, 540] width 544 height 24
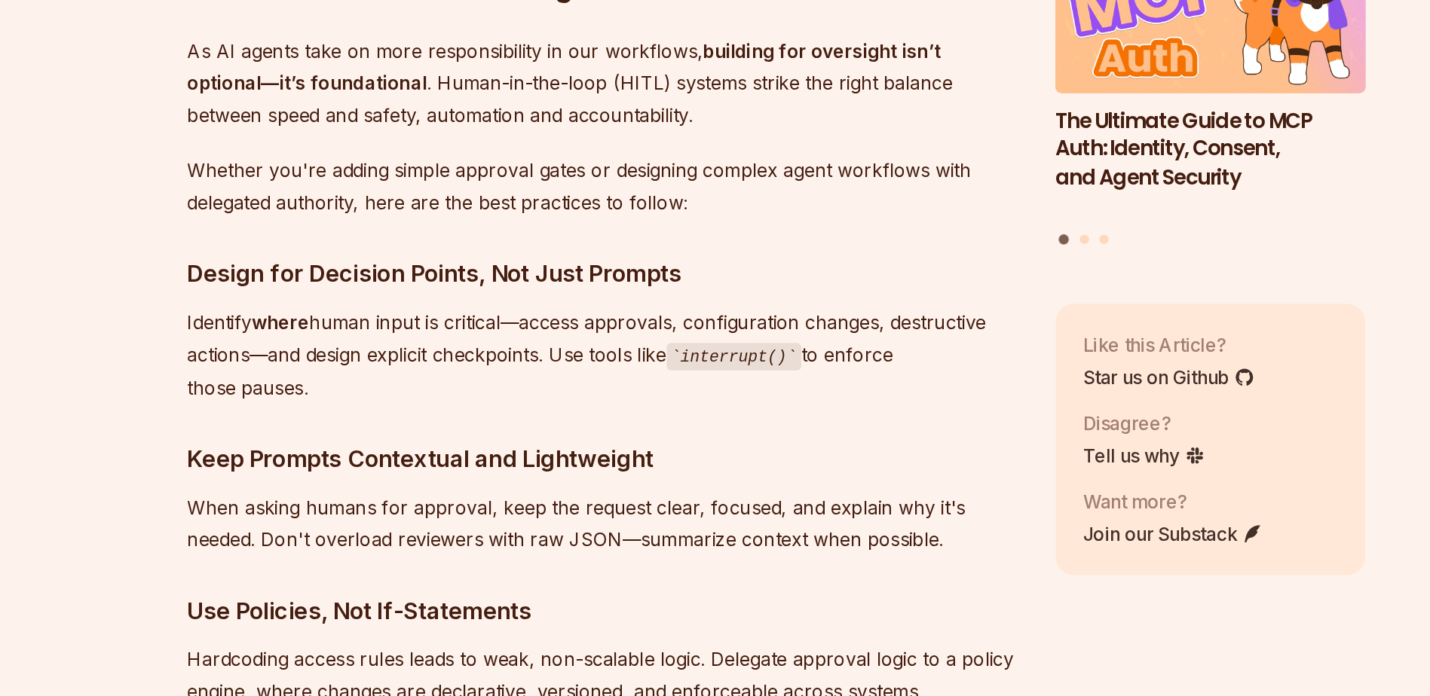
drag, startPoint x: 455, startPoint y: 512, endPoint x: 457, endPoint y: 537, distance: 25.7
click at [457, 562] on p "When asking humans for approval, keep the request clear, focused, and explain w…" at bounding box center [601, 583] width 544 height 42
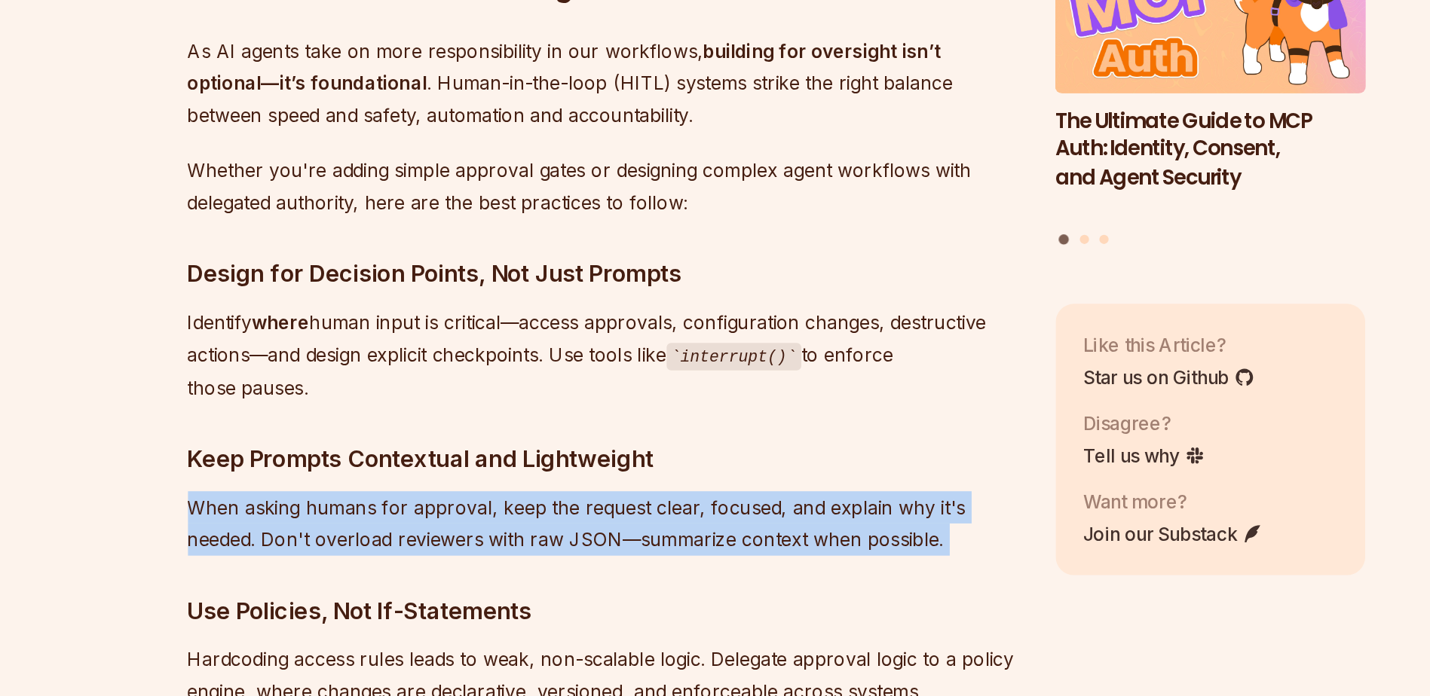
click at [457, 562] on p "When asking humans for approval, keep the request clear, focused, and explain w…" at bounding box center [601, 583] width 544 height 42
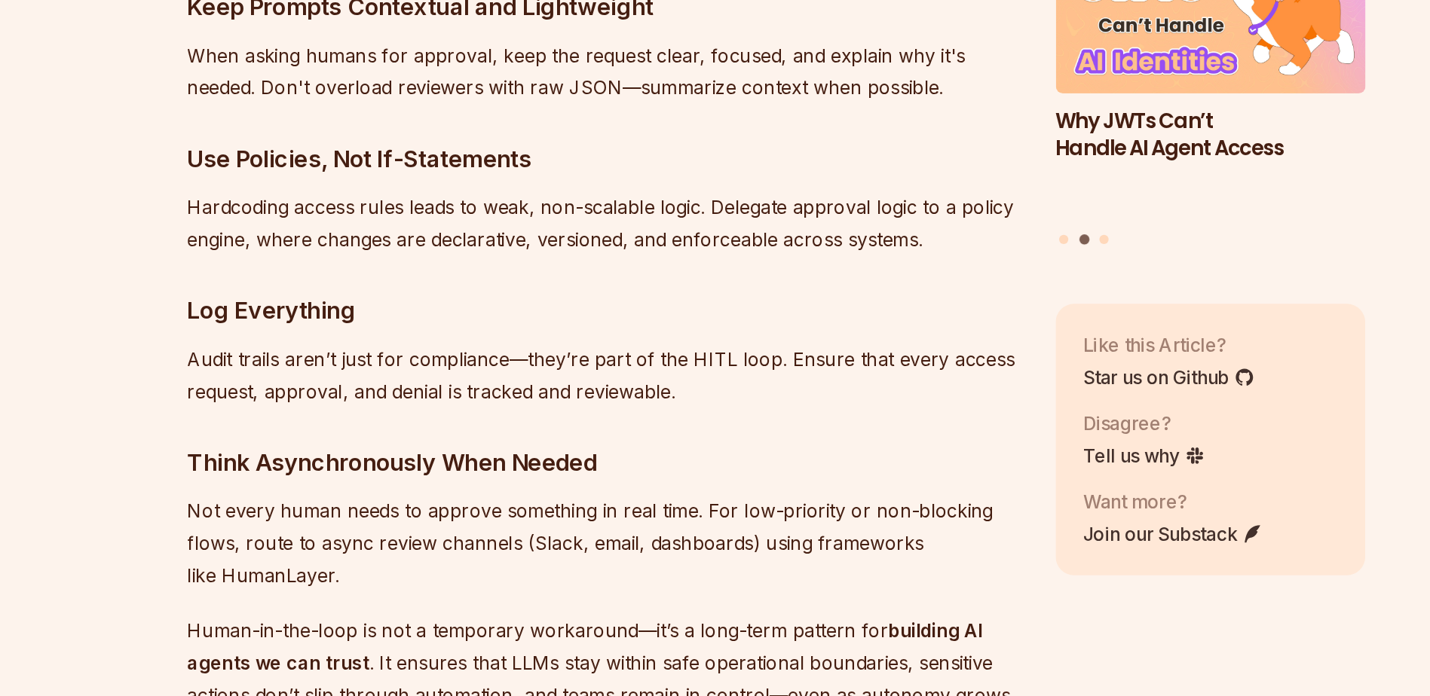
scroll to position [7626, 0]
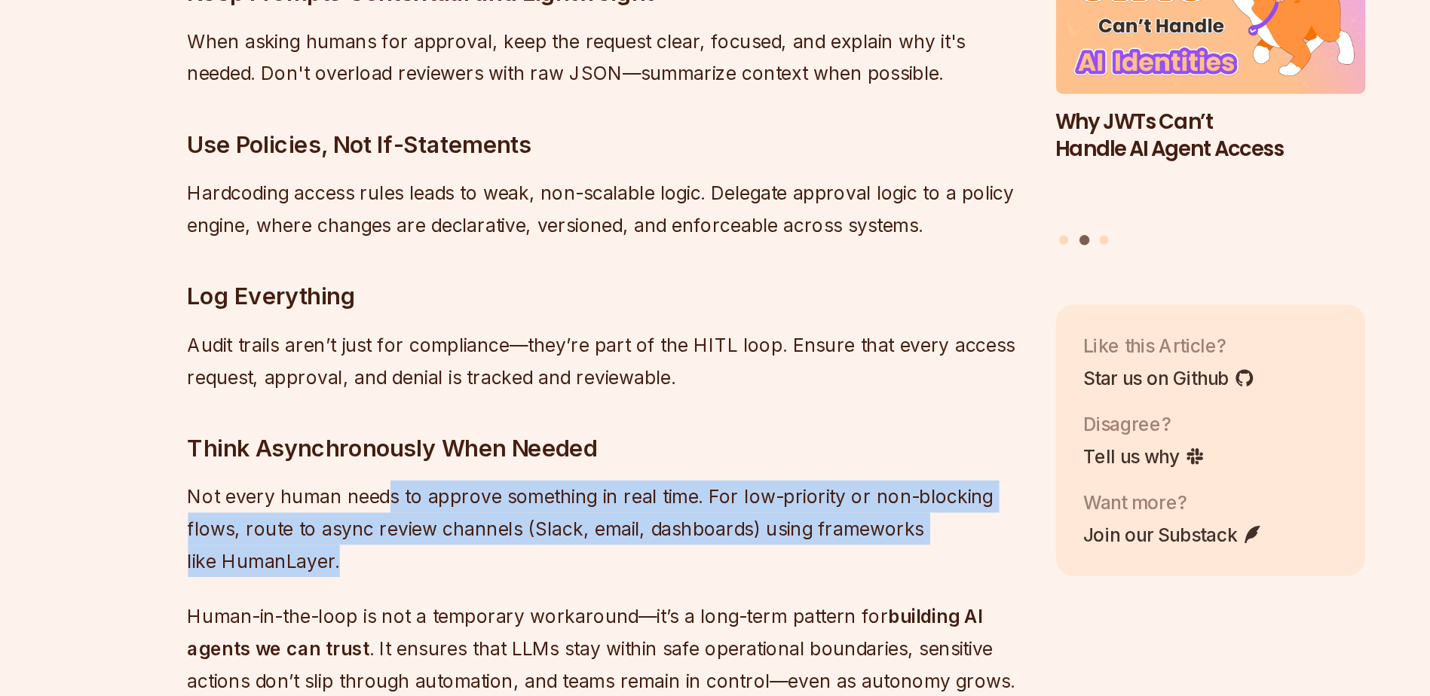
drag, startPoint x: 457, startPoint y: 537, endPoint x: 486, endPoint y: 565, distance: 40.0
click at [486, 565] on p "Not every human needs to approve something in real time. For low-priority or no…" at bounding box center [601, 586] width 544 height 63
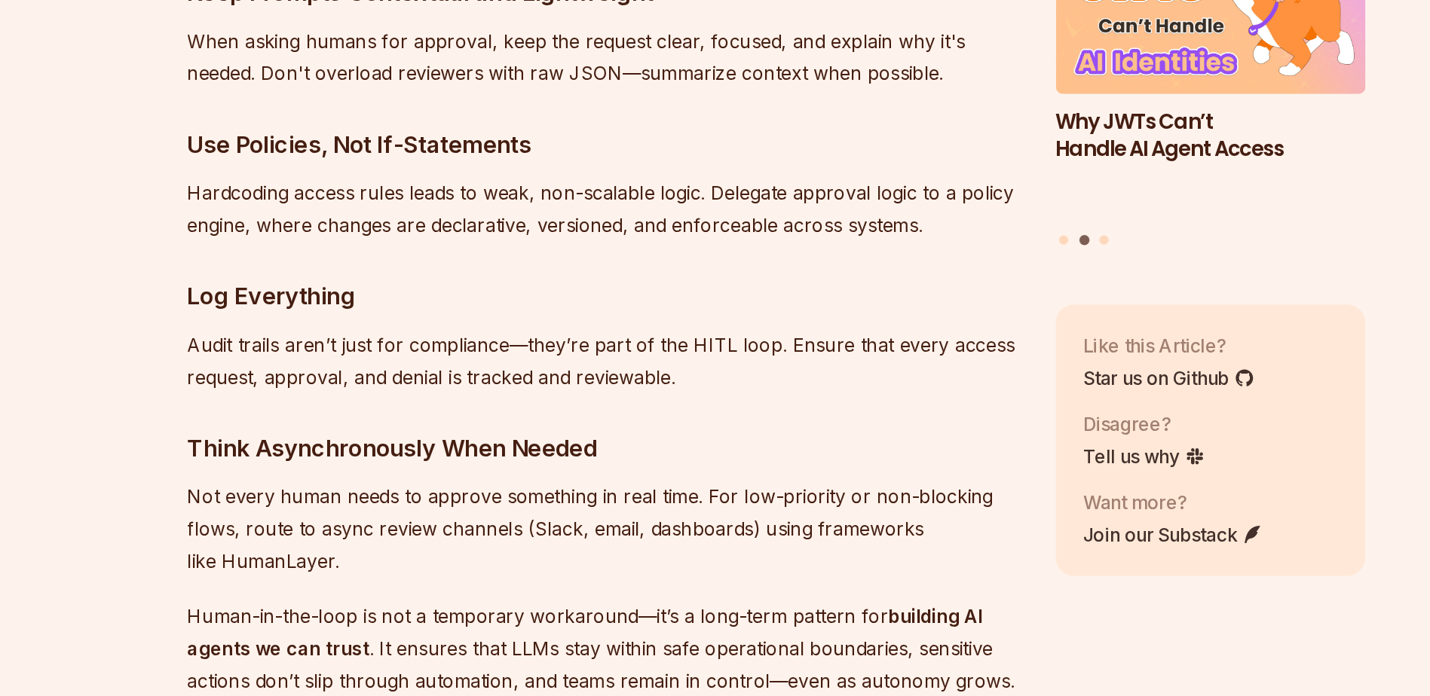
drag, startPoint x: 486, startPoint y: 565, endPoint x: 468, endPoint y: 583, distance: 25.6
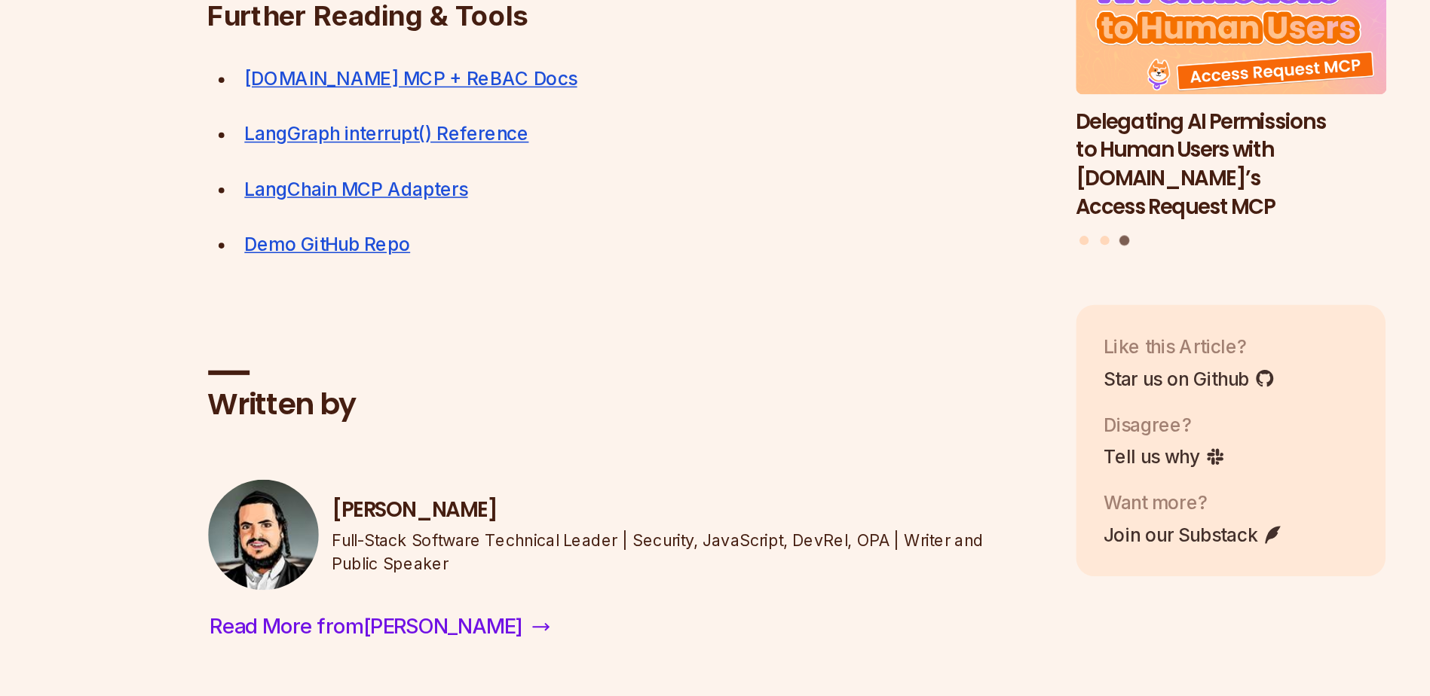
scroll to position [8436, 0]
